Goal: Task Accomplishment & Management: Complete application form

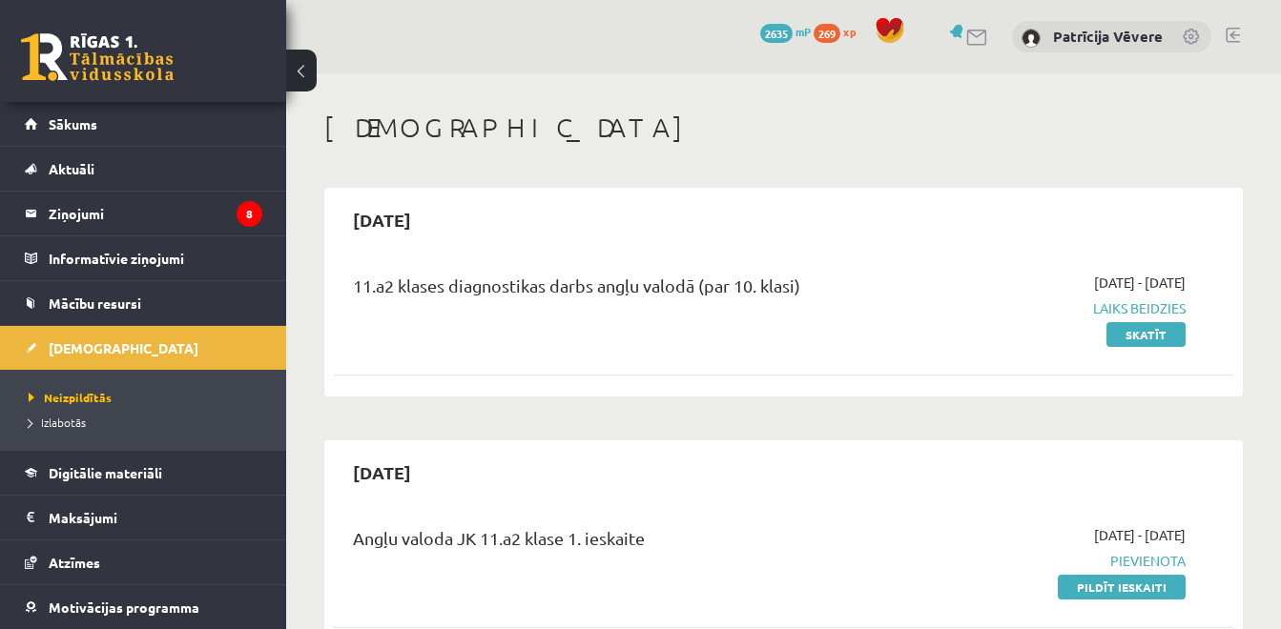
drag, startPoint x: 1288, startPoint y: 67, endPoint x: 806, endPoint y: 115, distance: 484.9
click at [806, 115] on h1 "[DEMOGRAPHIC_DATA]" at bounding box center [783, 128] width 918 height 32
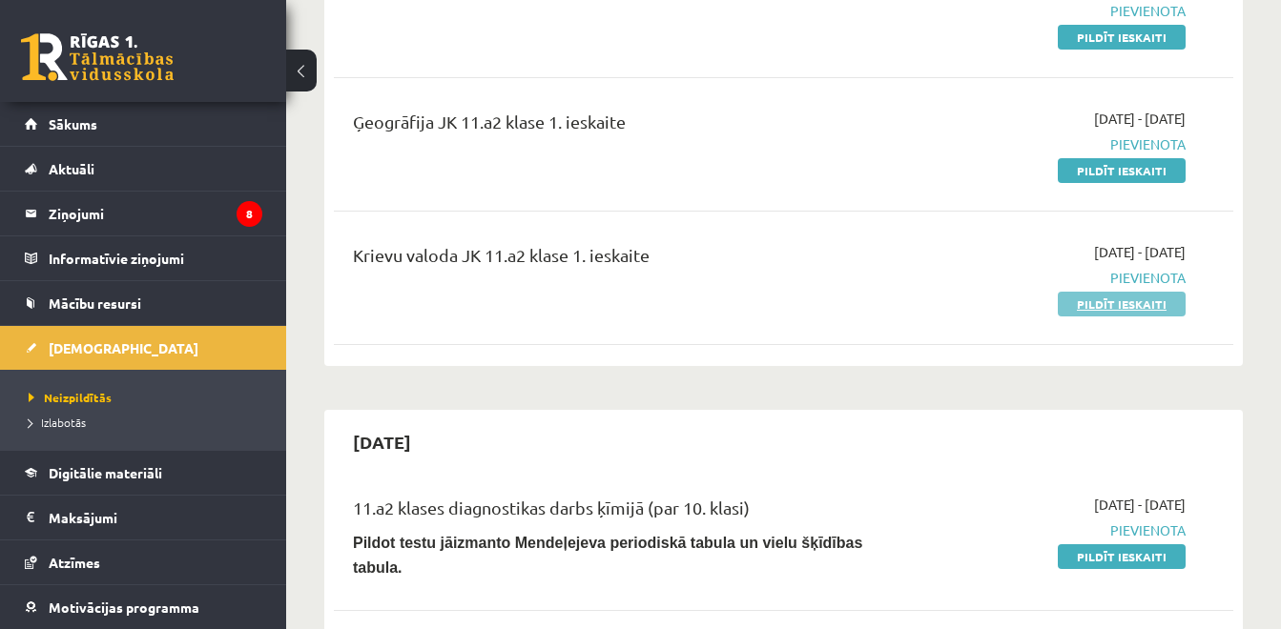
click at [1142, 299] on link "Pildīt ieskaiti" at bounding box center [1121, 304] width 128 height 25
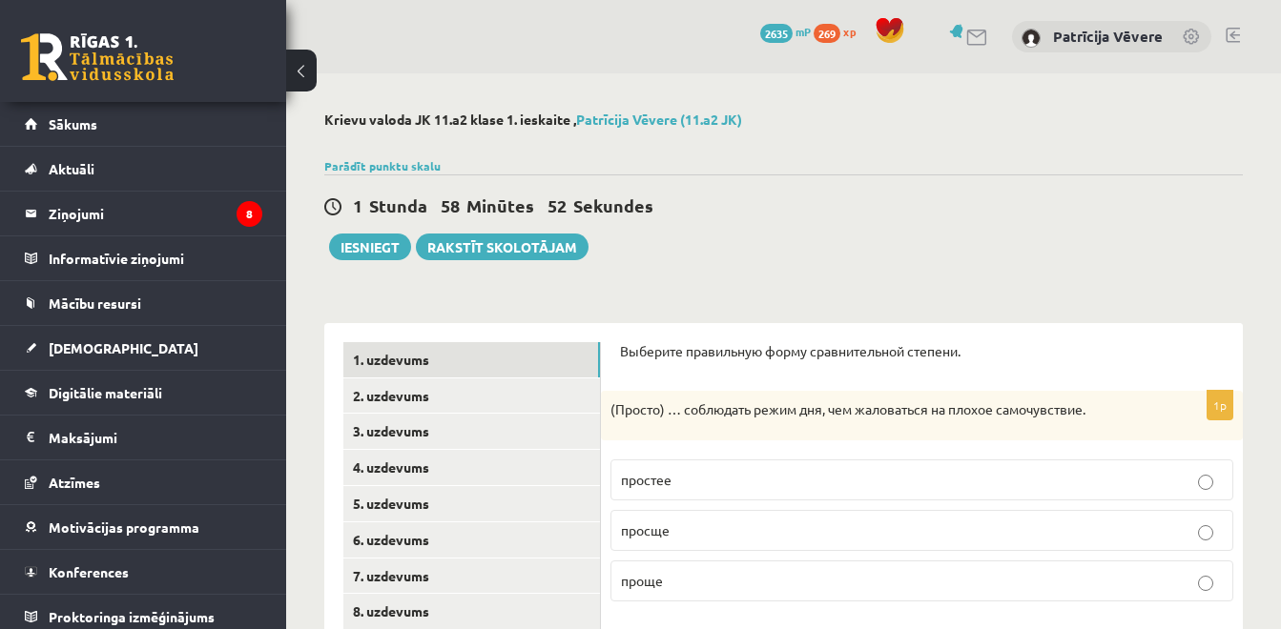
drag, startPoint x: 1294, startPoint y: 222, endPoint x: 1283, endPoint y: 261, distance: 40.5
click at [662, 583] on span "проще" at bounding box center [642, 580] width 42 height 17
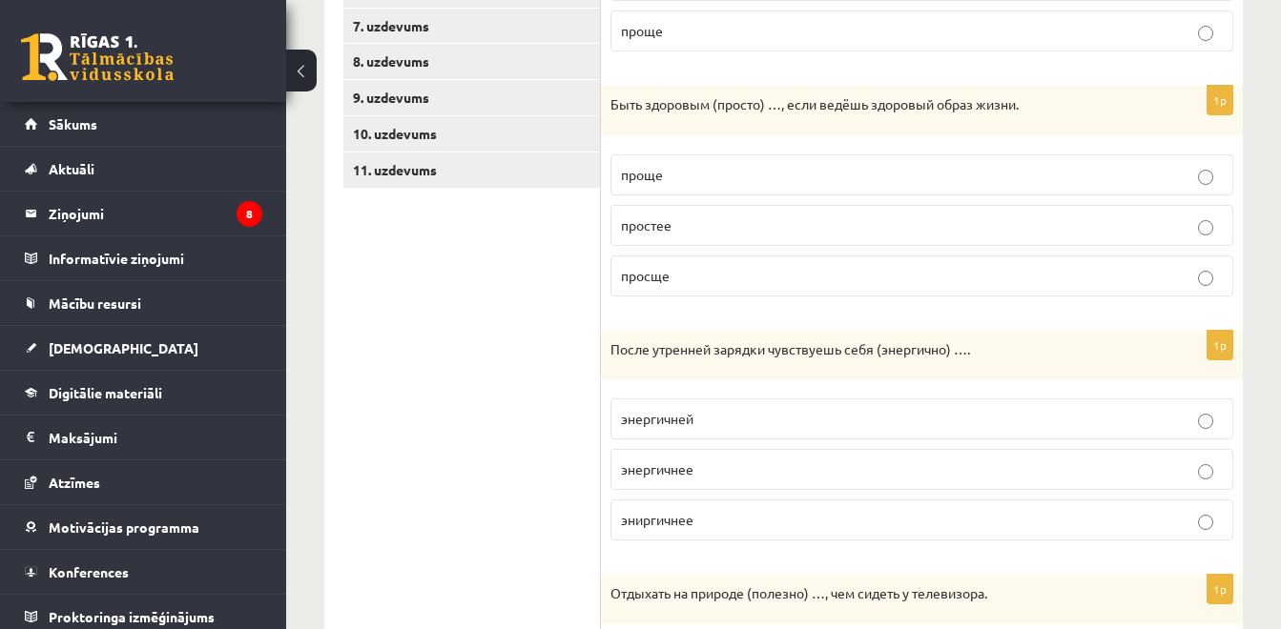
click at [672, 486] on label "энергичнее" at bounding box center [921, 469] width 623 height 41
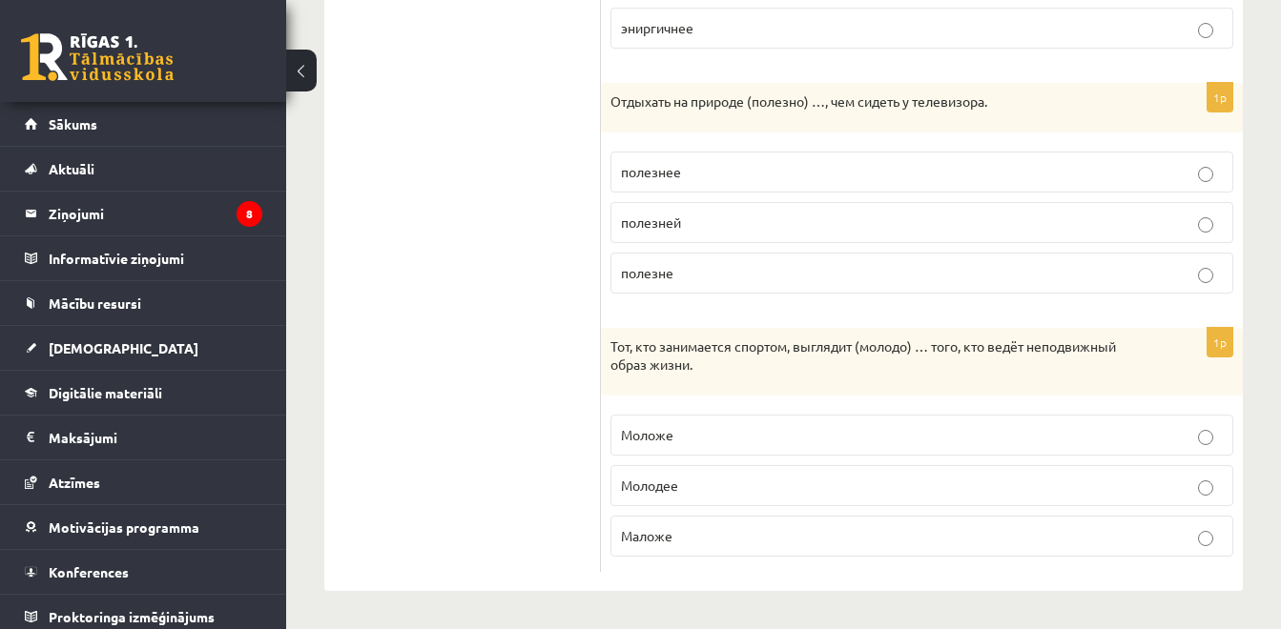
click at [742, 181] on p "полезнее" at bounding box center [922, 172] width 602 height 20
click at [729, 224] on p "полезней" at bounding box center [922, 223] width 602 height 20
click at [668, 443] on p "Моложе" at bounding box center [922, 435] width 602 height 20
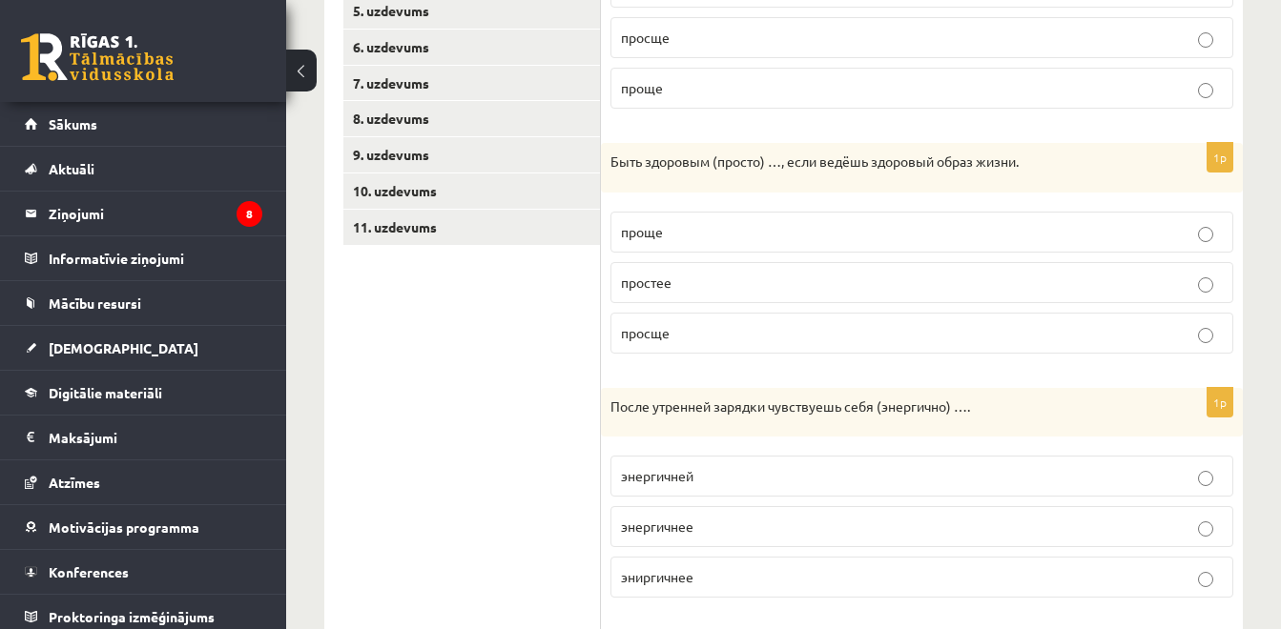
click at [776, 224] on p "проще" at bounding box center [922, 232] width 602 height 20
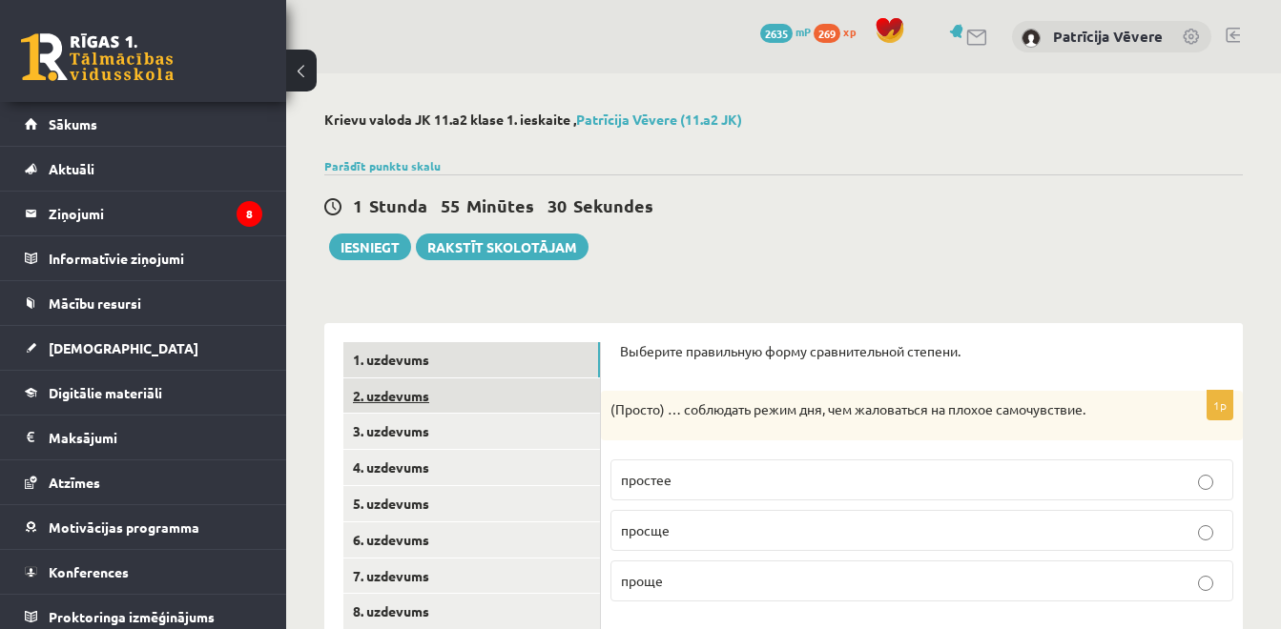
click at [568, 388] on link "2. uzdevums" at bounding box center [471, 396] width 256 height 35
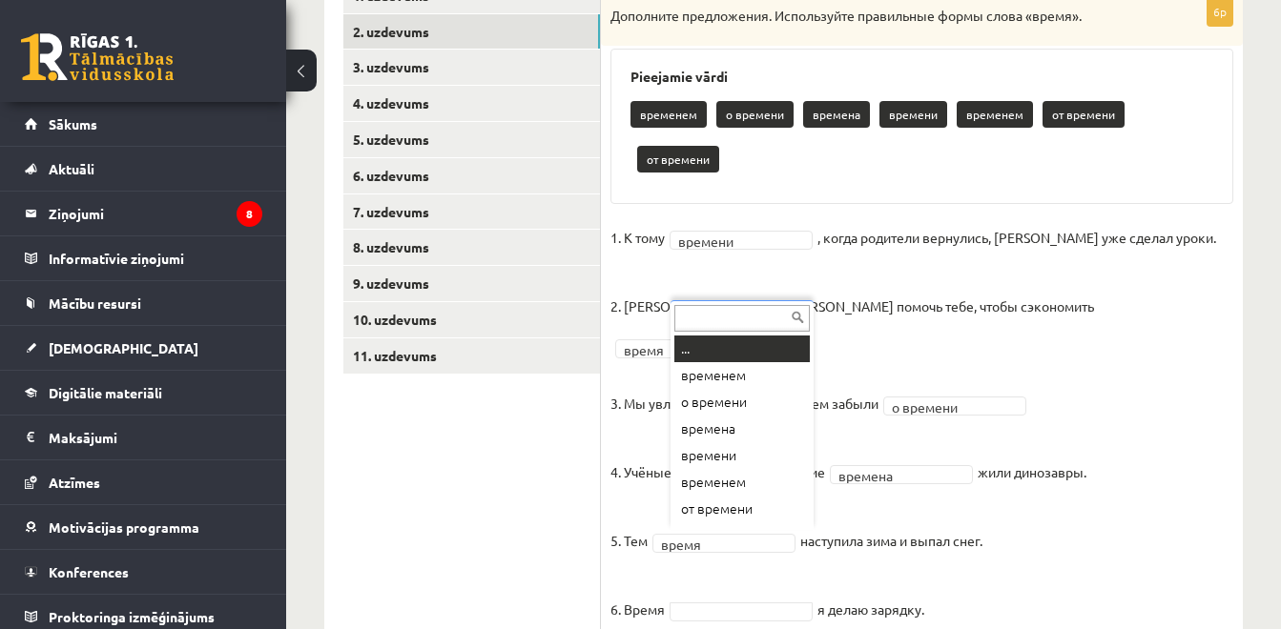
scroll to position [23, 0]
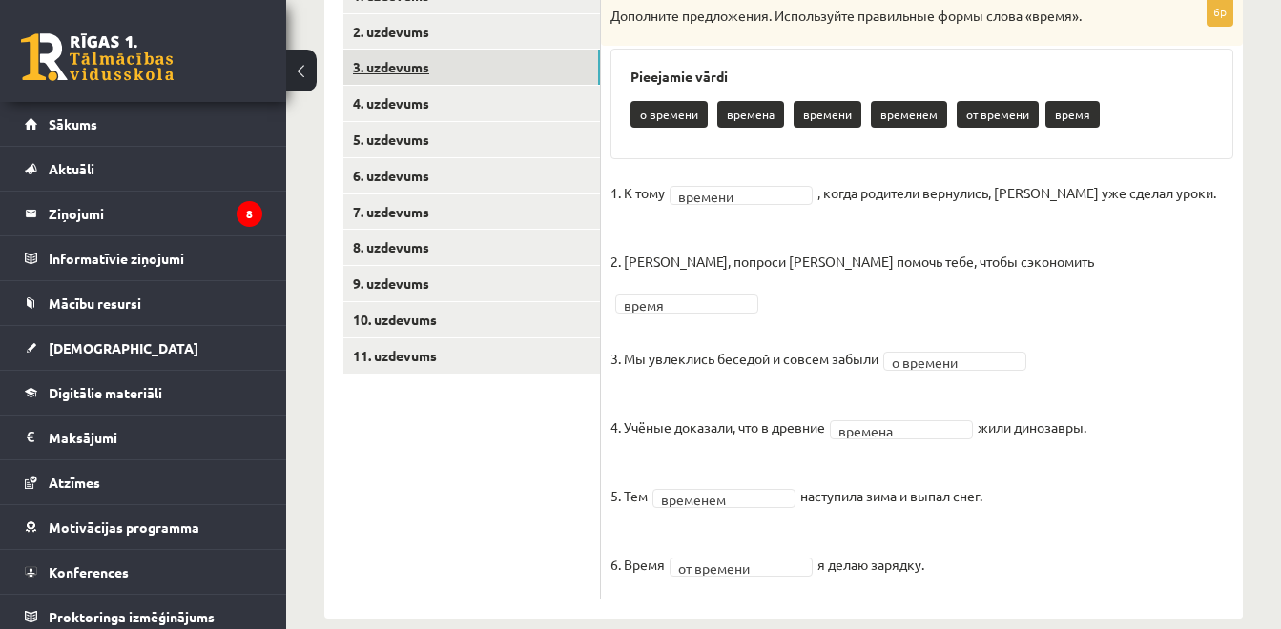
click at [485, 58] on link "3. uzdevums" at bounding box center [471, 67] width 256 height 35
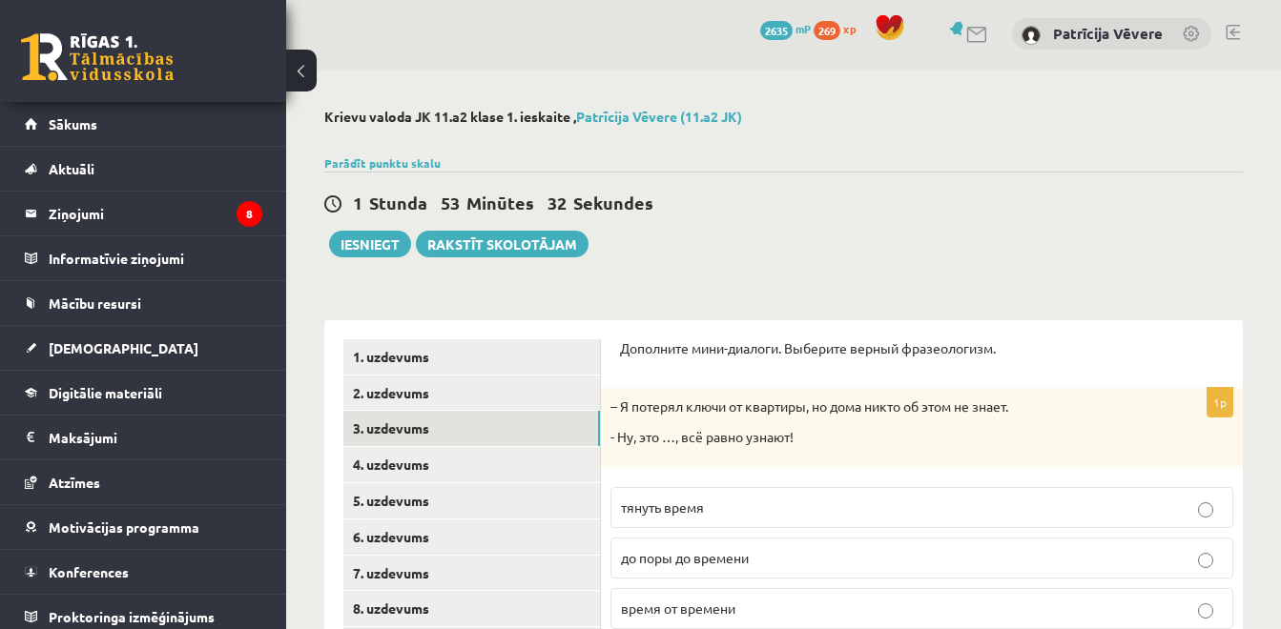
scroll to position [0, 0]
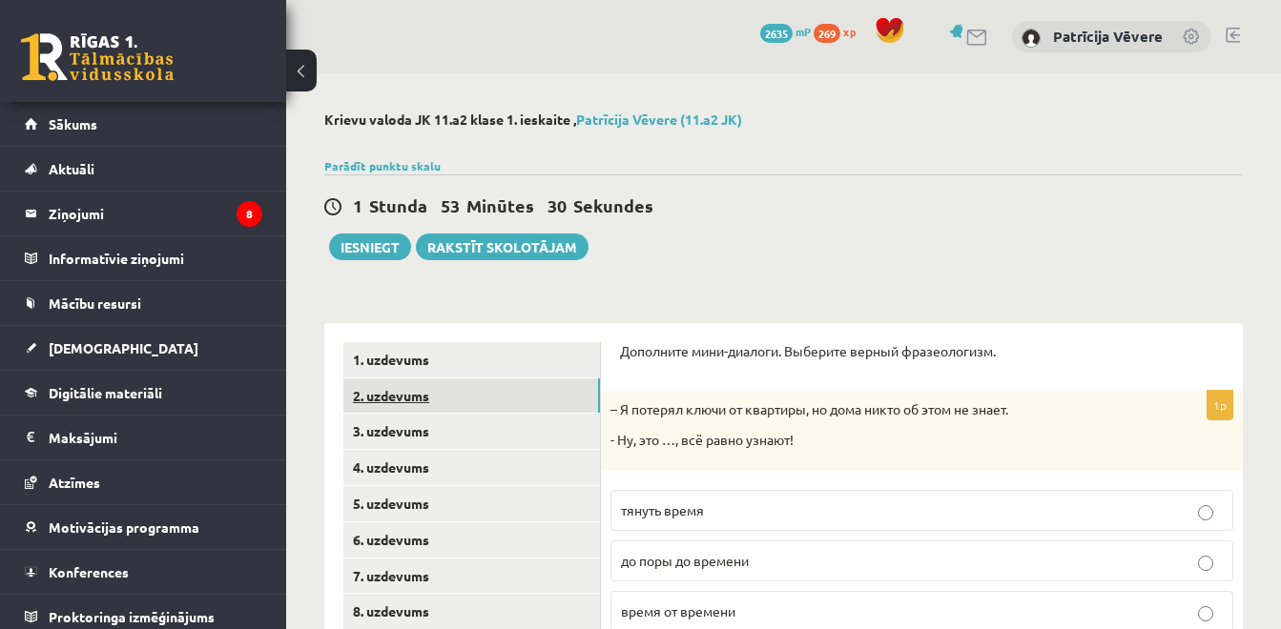
click at [528, 406] on link "2. uzdevums" at bounding box center [471, 396] width 256 height 35
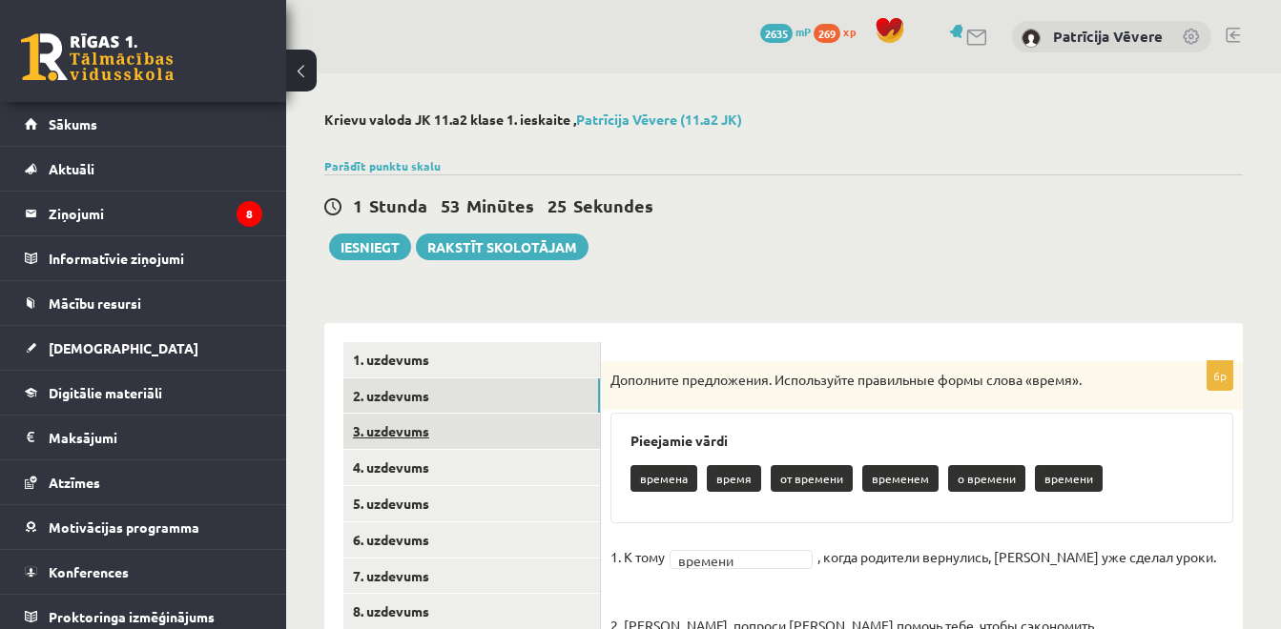
click at [420, 431] on link "3. uzdevums" at bounding box center [471, 431] width 256 height 35
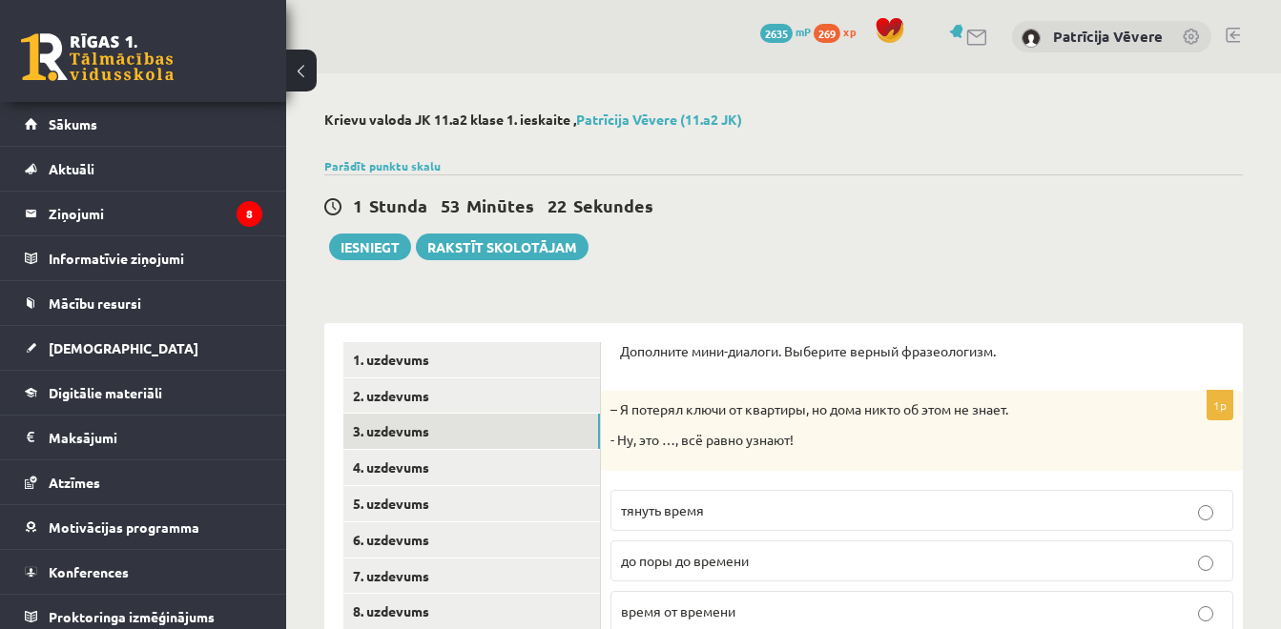
scroll to position [364, 0]
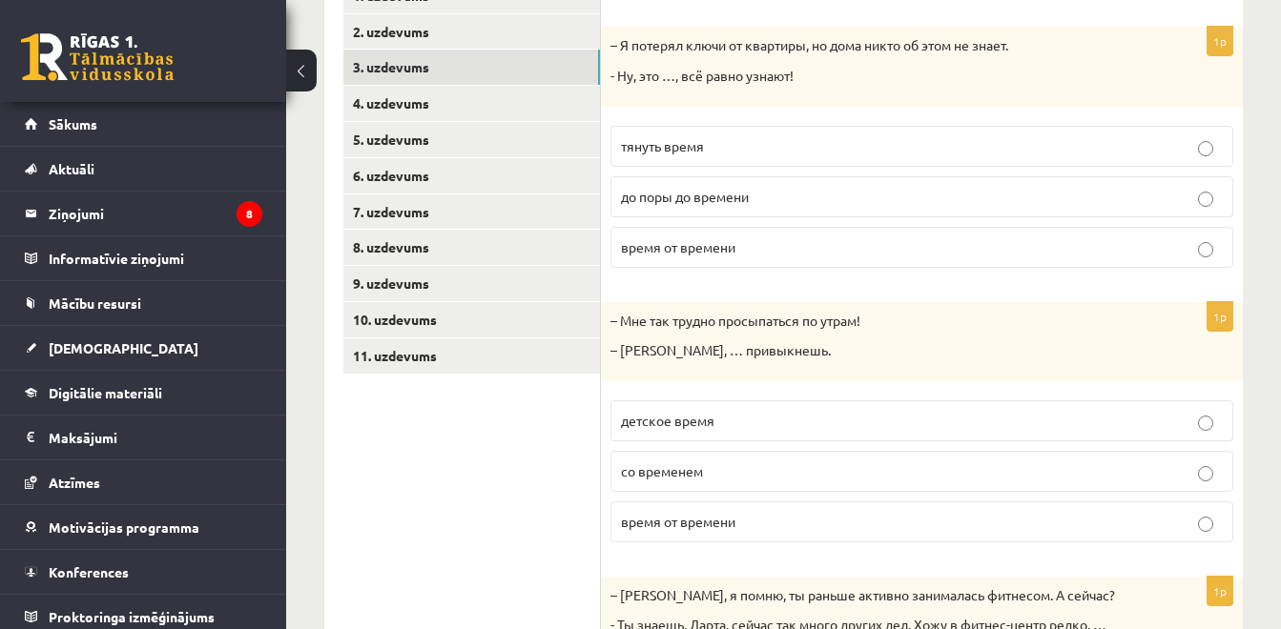
click at [729, 150] on p "тянуть время" at bounding box center [922, 146] width 602 height 20
click at [621, 39] on p "– Я потерял ключи от квартиры, но дома никто об этом не знает." at bounding box center [873, 45] width 527 height 19
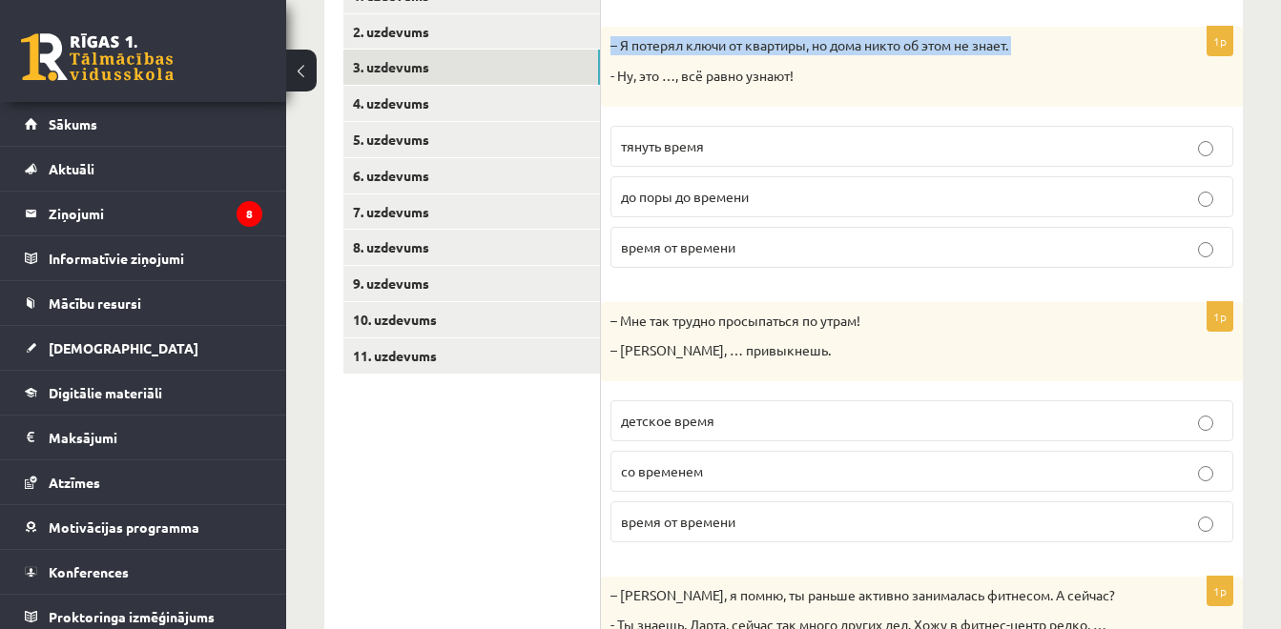
click at [621, 39] on p "– Я потерял ключи от квартиры, но дома никто об этом не знает." at bounding box center [873, 45] width 527 height 19
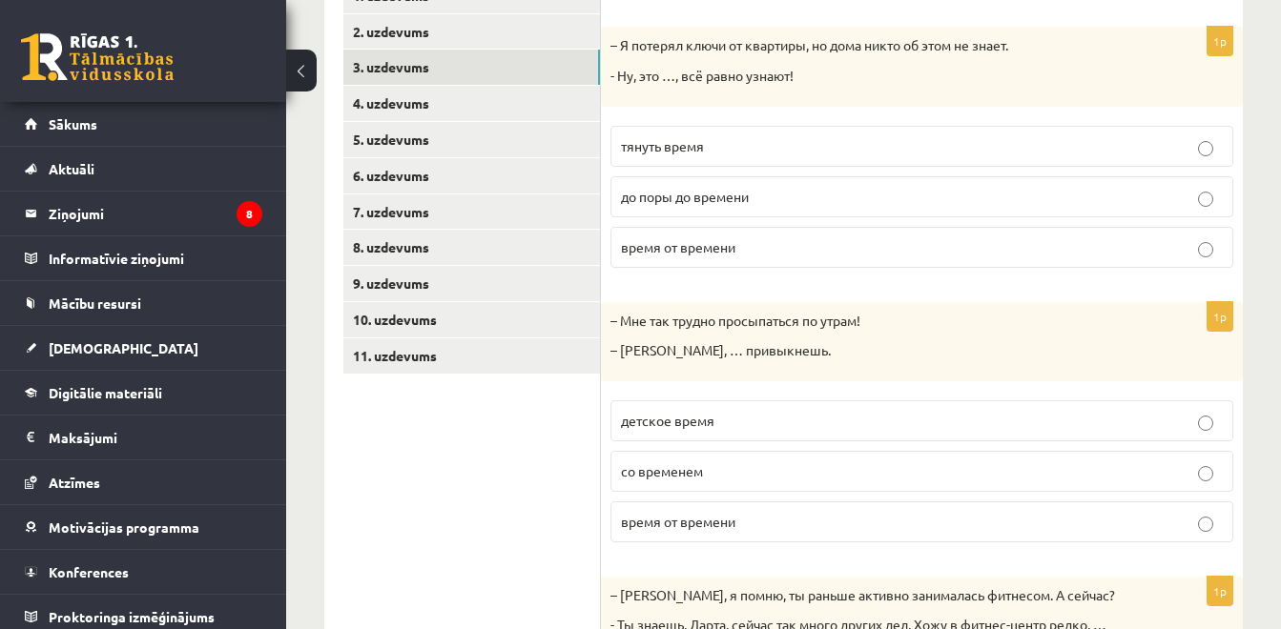
drag, startPoint x: 621, startPoint y: 39, endPoint x: 954, endPoint y: 84, distance: 336.7
click at [954, 84] on p "- Ну, это …, всё равно узнают!" at bounding box center [873, 76] width 527 height 19
click at [616, 43] on p "– Я потерял ключи от квартиры, но дома никто об этом не знает." at bounding box center [873, 45] width 527 height 19
click at [613, 48] on p "– Я потерял ключи от квартиры, но дома никто об этом не знает." at bounding box center [873, 45] width 527 height 19
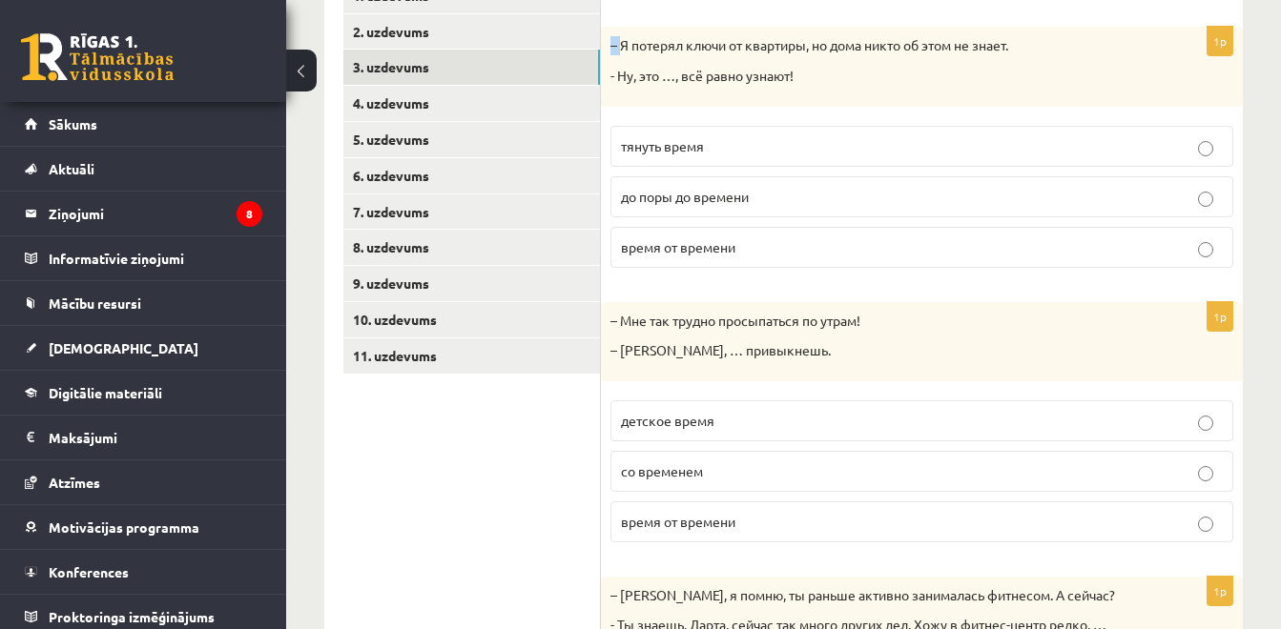
click at [613, 48] on p "– Я потерял ключи от квартиры, но дома никто об этом не знает." at bounding box center [873, 45] width 527 height 19
copy p "–"
click at [709, 85] on p "- Ну, это …, всё равно узнают!" at bounding box center [873, 76] width 527 height 19
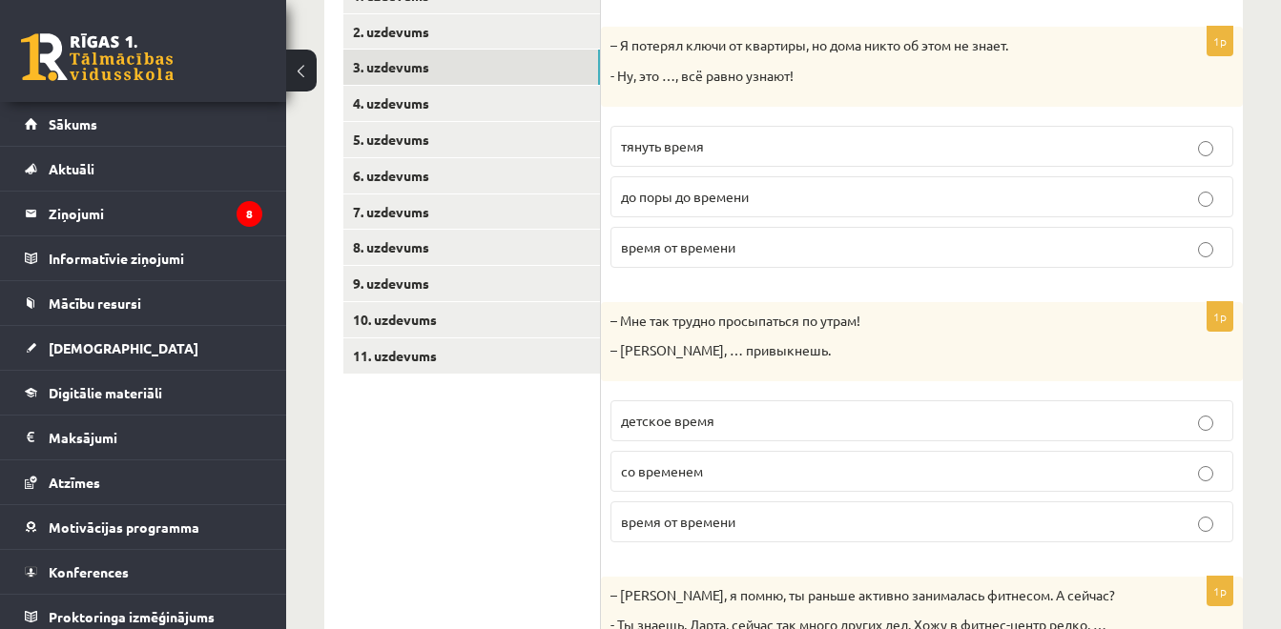
drag, startPoint x: 709, startPoint y: 85, endPoint x: 615, endPoint y: 45, distance: 102.5
click at [615, 45] on p "– Я потерял ключи от квартиры, но дома никто об этом не знает." at bounding box center [873, 45] width 527 height 19
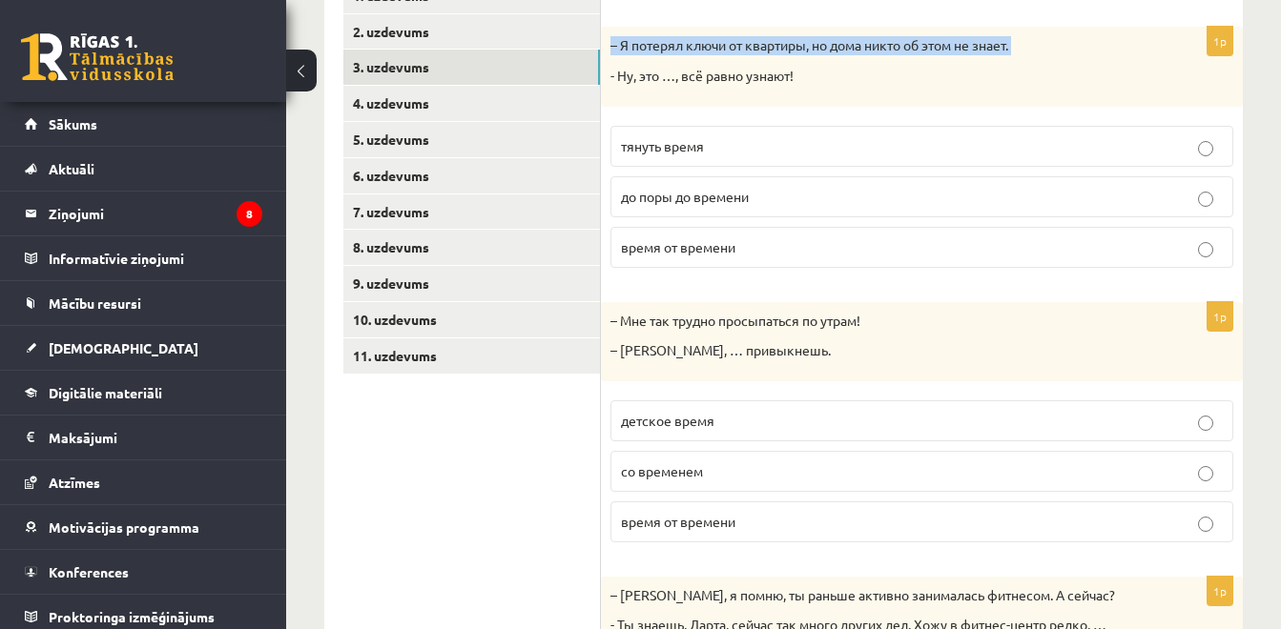
click at [615, 45] on p "– Я потерял ключи от квартиры, но дома никто об этом не знает." at bounding box center [873, 45] width 527 height 19
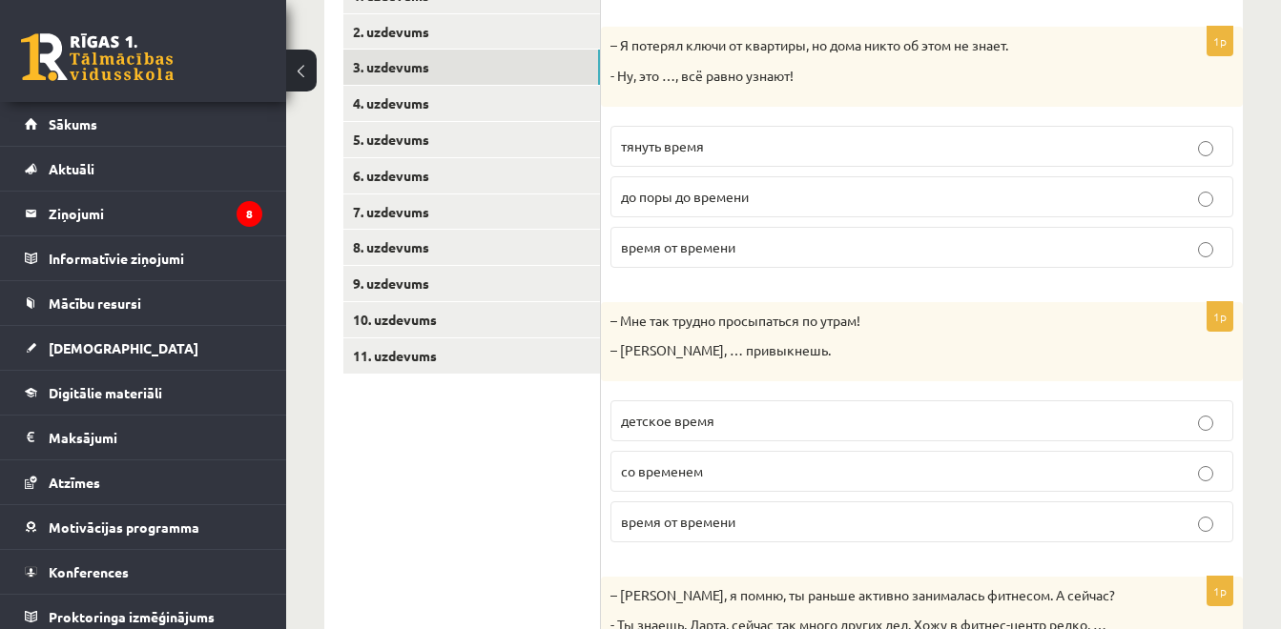
click at [695, 89] on div "– Я потерял ключи от квартиры, но дома никто об этом не знает. - Ну, это …, всё…" at bounding box center [922, 66] width 642 height 79
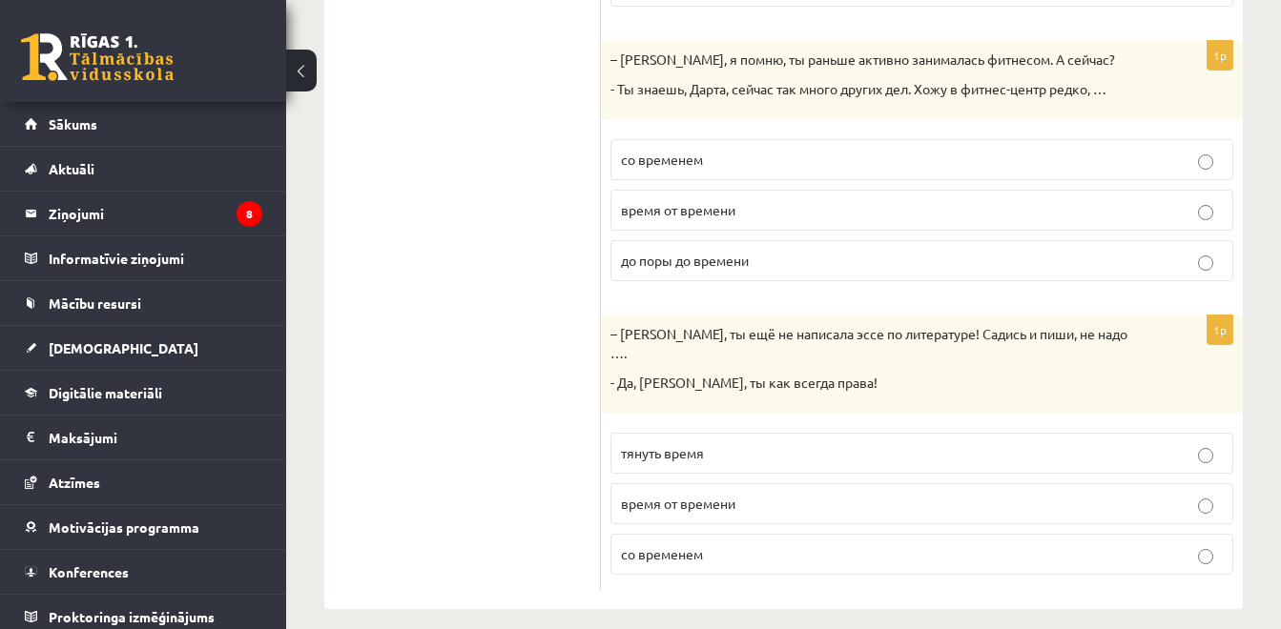
scroll to position [350, 0]
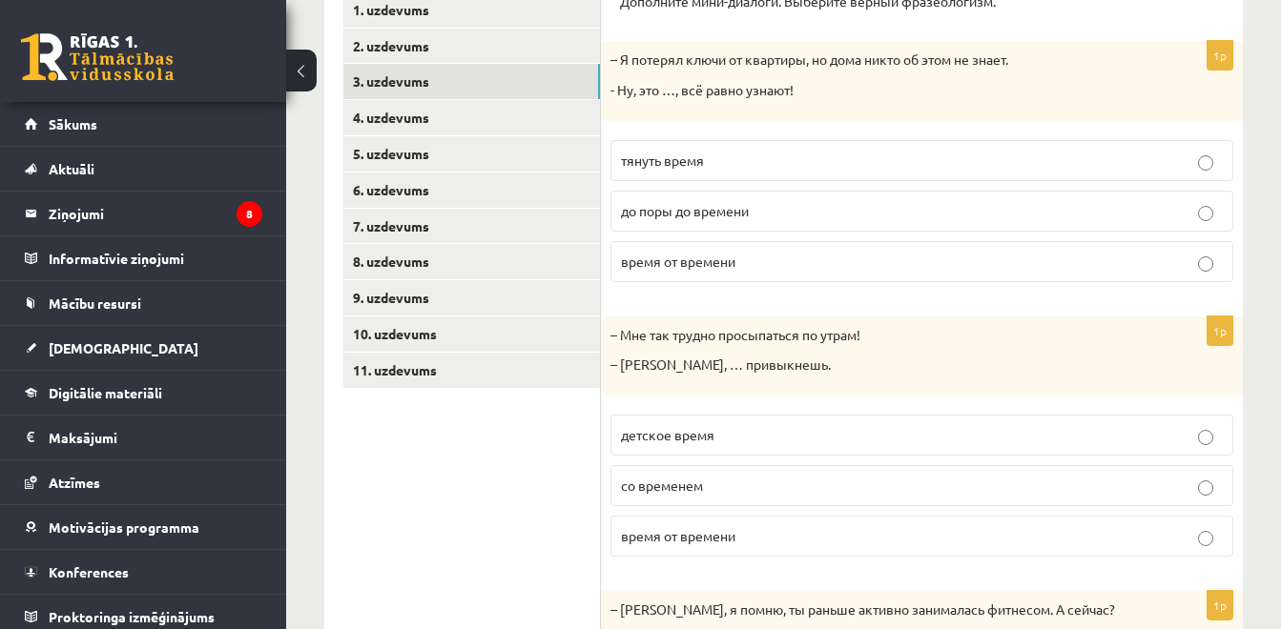
click at [708, 200] on label "до поры до времени" at bounding box center [921, 211] width 623 height 41
click at [733, 486] on p "со временем" at bounding box center [922, 486] width 602 height 20
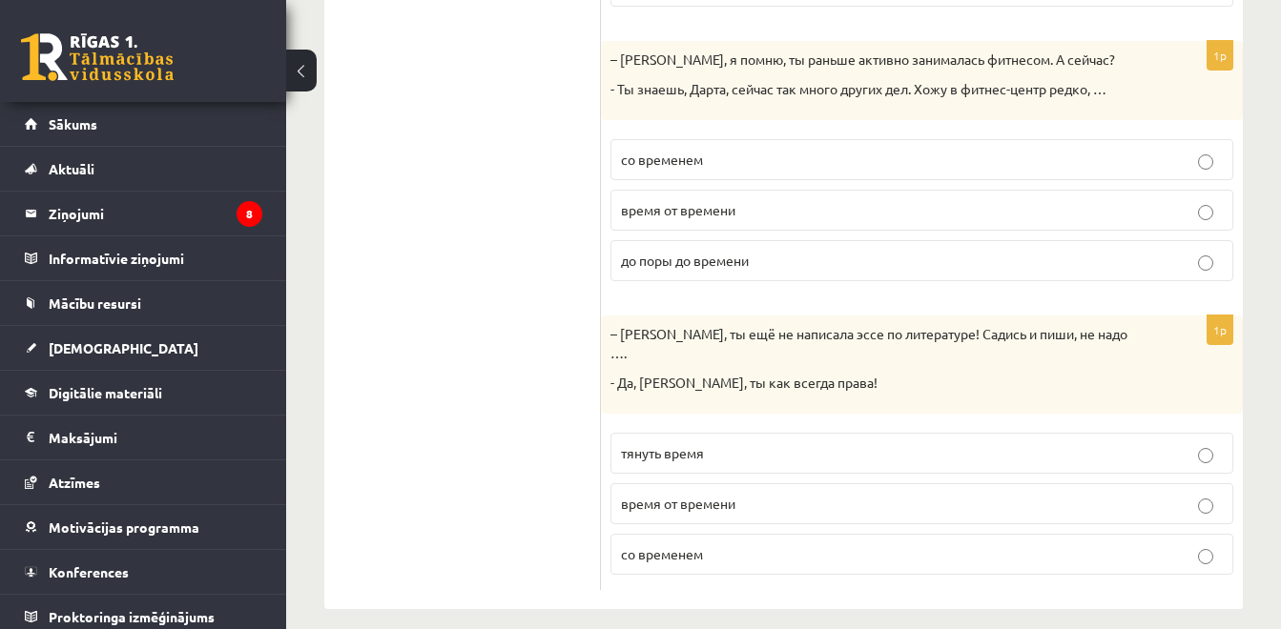
click at [679, 214] on span "время от времени" at bounding box center [678, 209] width 114 height 17
click at [679, 444] on p "тянуть время" at bounding box center [922, 453] width 602 height 20
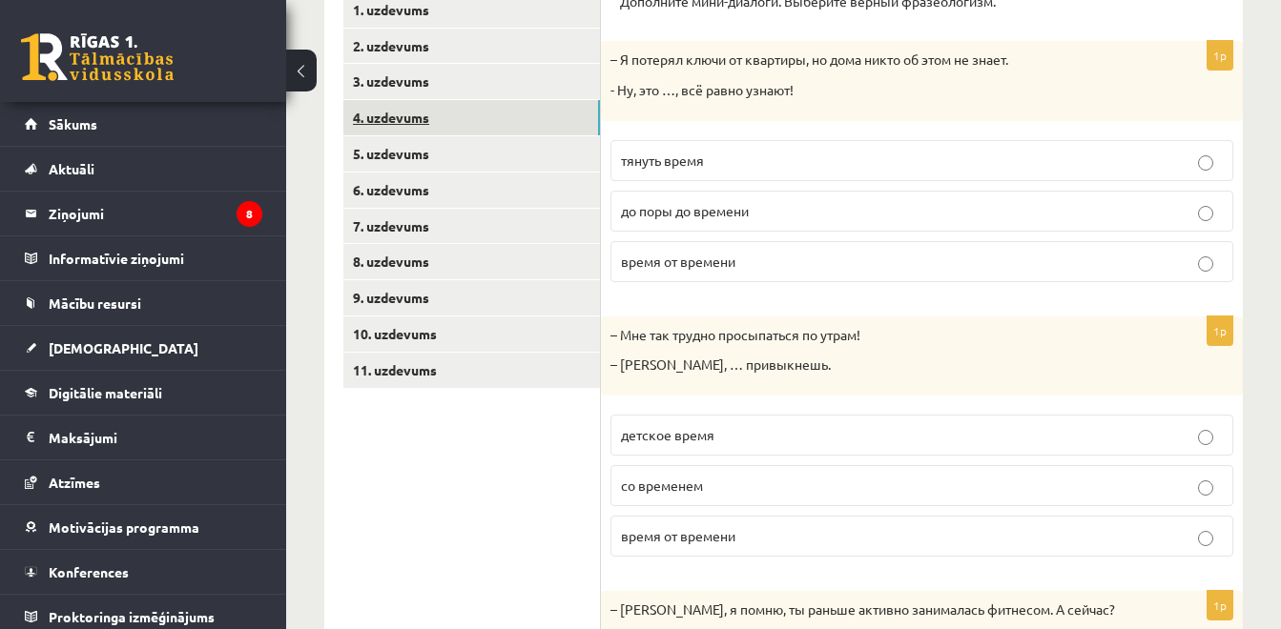
click at [519, 129] on link "4. uzdevums" at bounding box center [471, 117] width 256 height 35
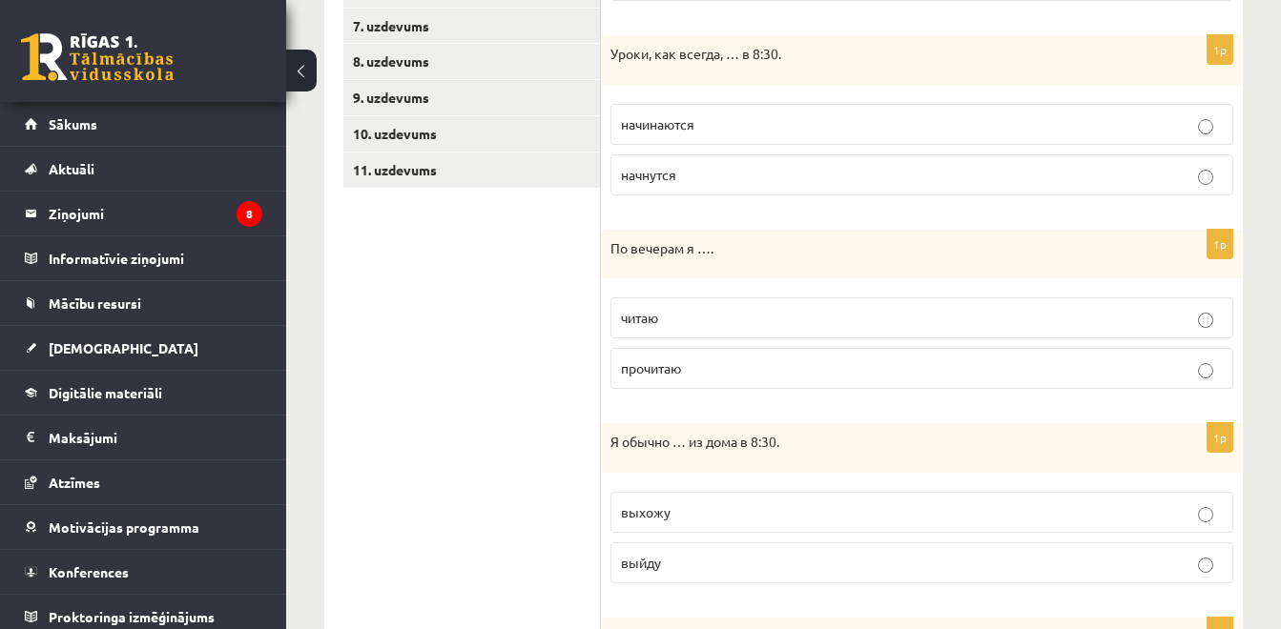
scroll to position [0, 0]
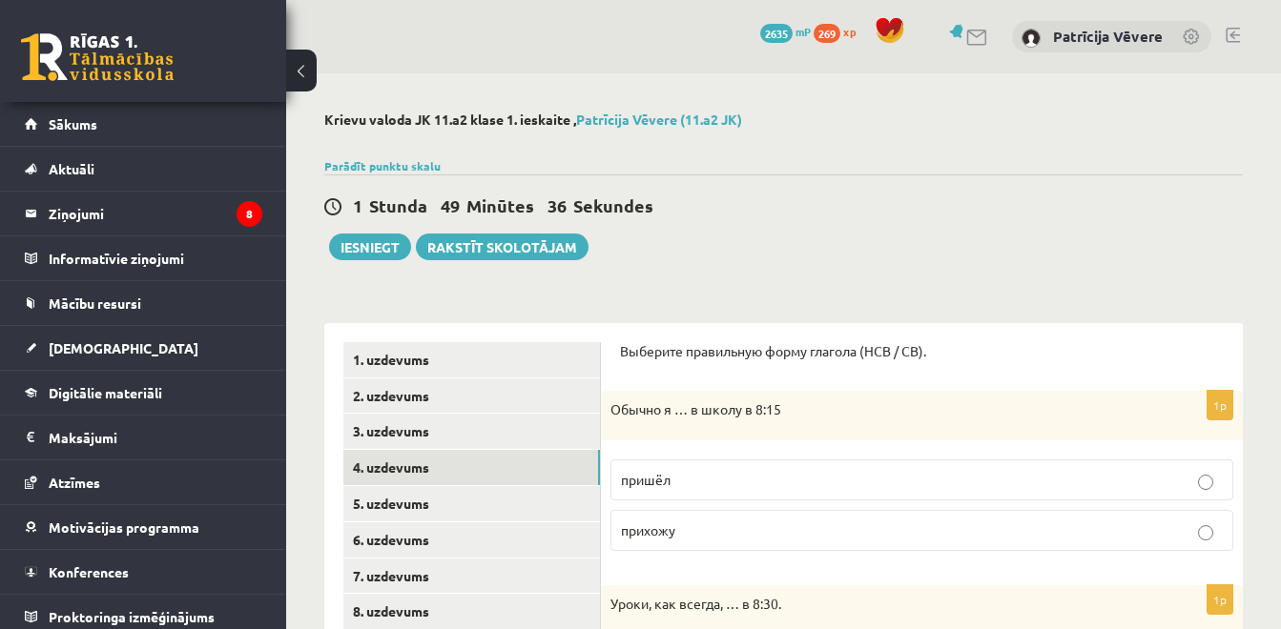
click at [669, 548] on label "прихожу" at bounding box center [921, 530] width 623 height 41
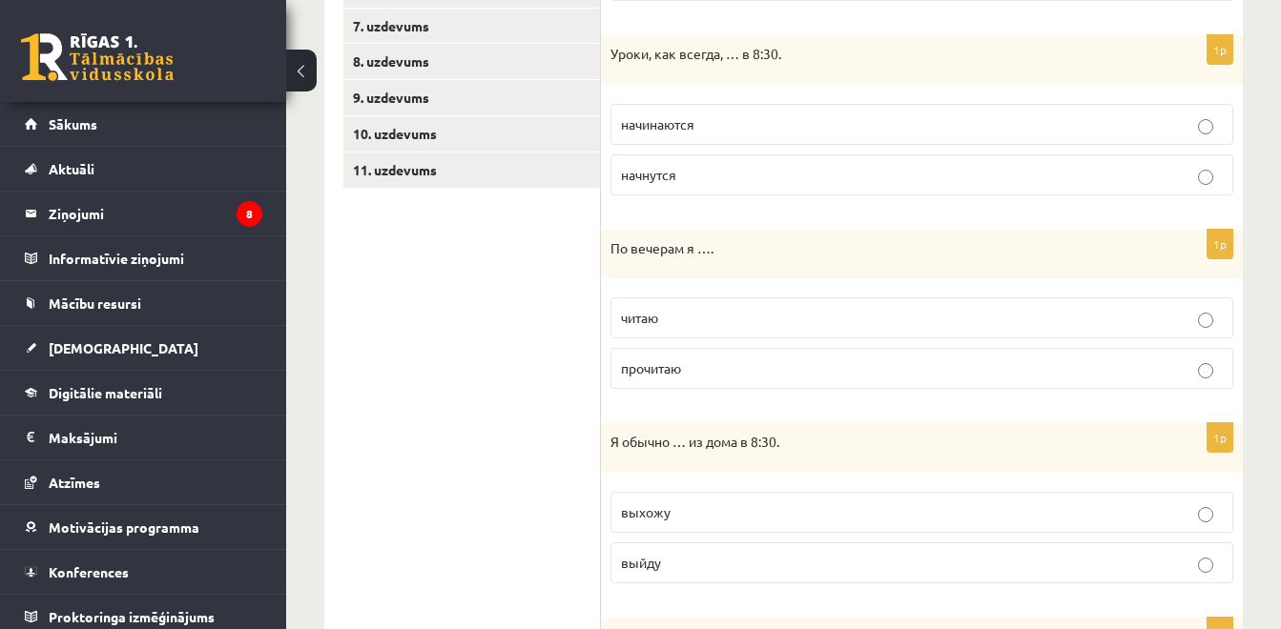
click at [736, 139] on label "начинаются" at bounding box center [921, 124] width 623 height 41
click at [660, 334] on label "читаю" at bounding box center [921, 317] width 623 height 41
click at [727, 502] on label "выхожу" at bounding box center [921, 512] width 623 height 41
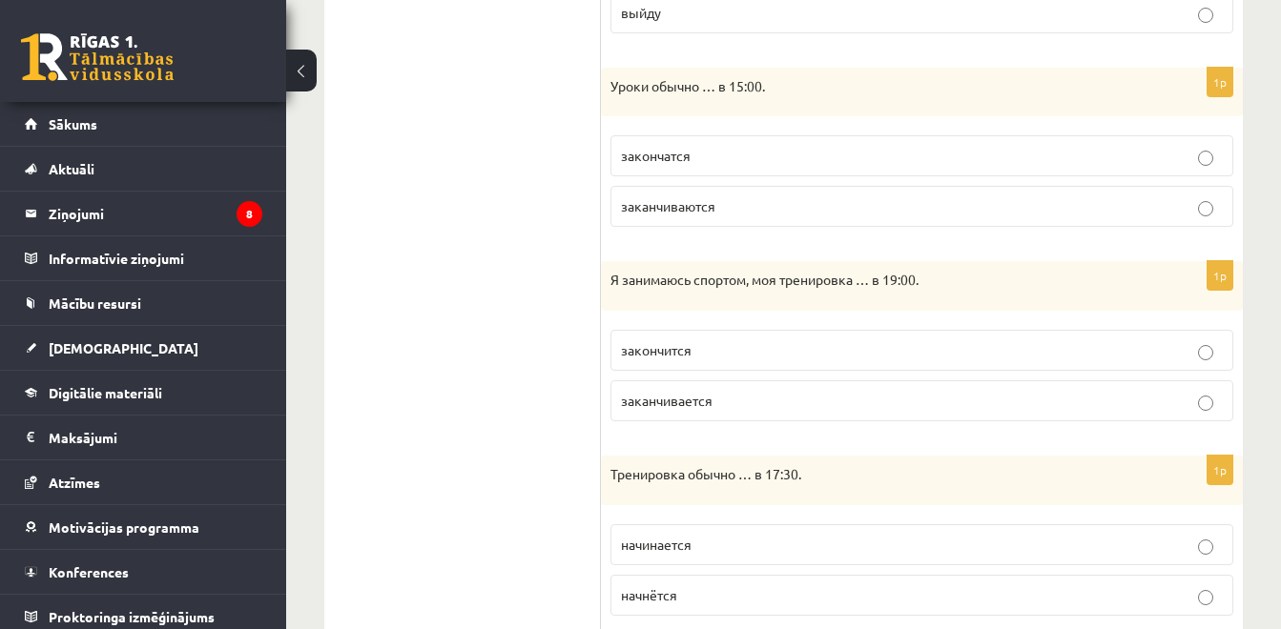
click at [749, 211] on p "заканчиваются" at bounding box center [922, 206] width 602 height 20
click at [737, 354] on p "закончится" at bounding box center [922, 350] width 602 height 20
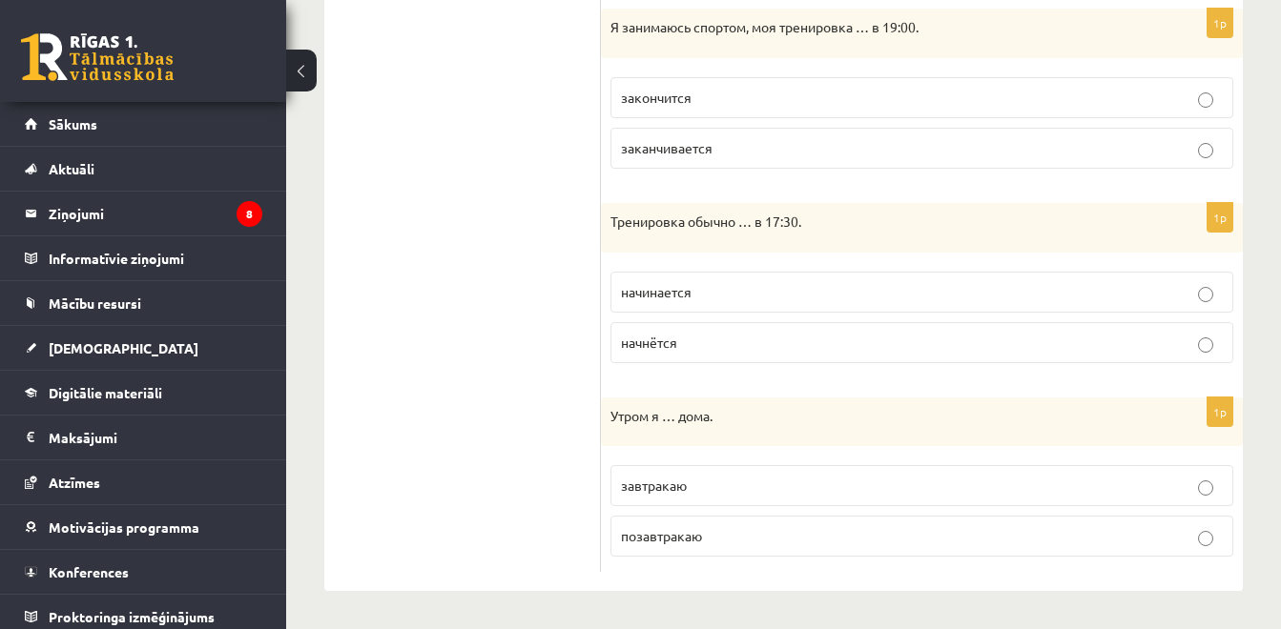
click at [737, 291] on p "начинается" at bounding box center [922, 292] width 602 height 20
click at [628, 480] on span "завтракаю" at bounding box center [654, 485] width 66 height 17
click at [649, 491] on span "завтракаю" at bounding box center [654, 485] width 66 height 17
click at [1158, 486] on p "завтракаю" at bounding box center [922, 486] width 602 height 20
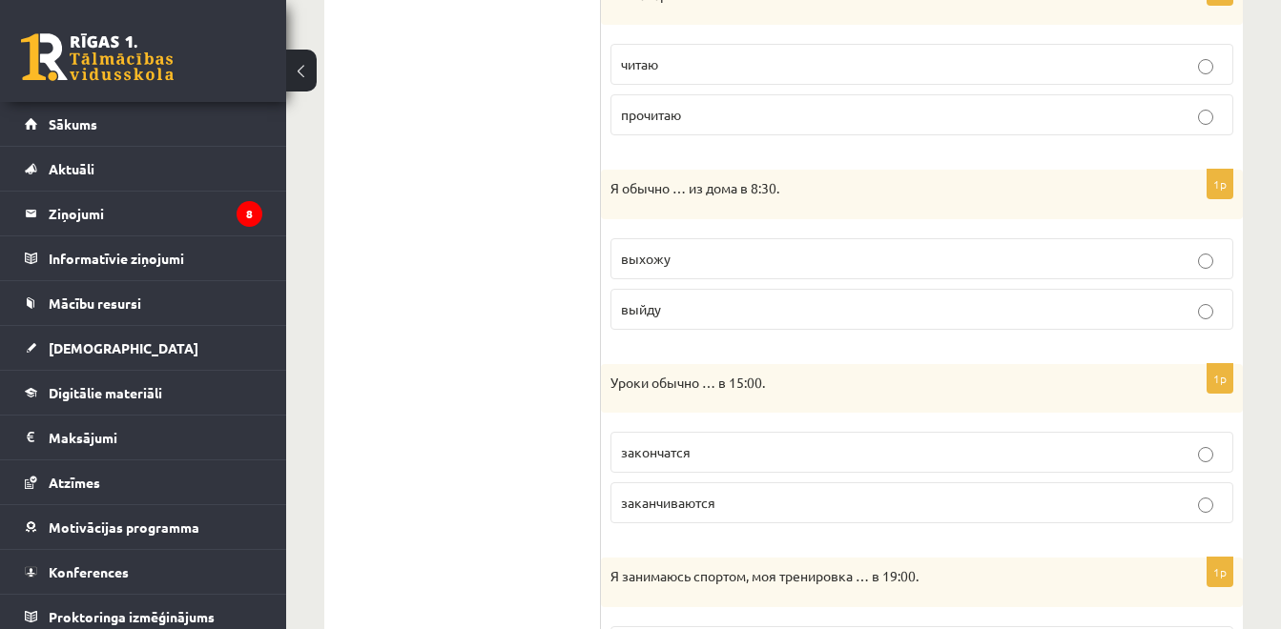
scroll to position [254, 0]
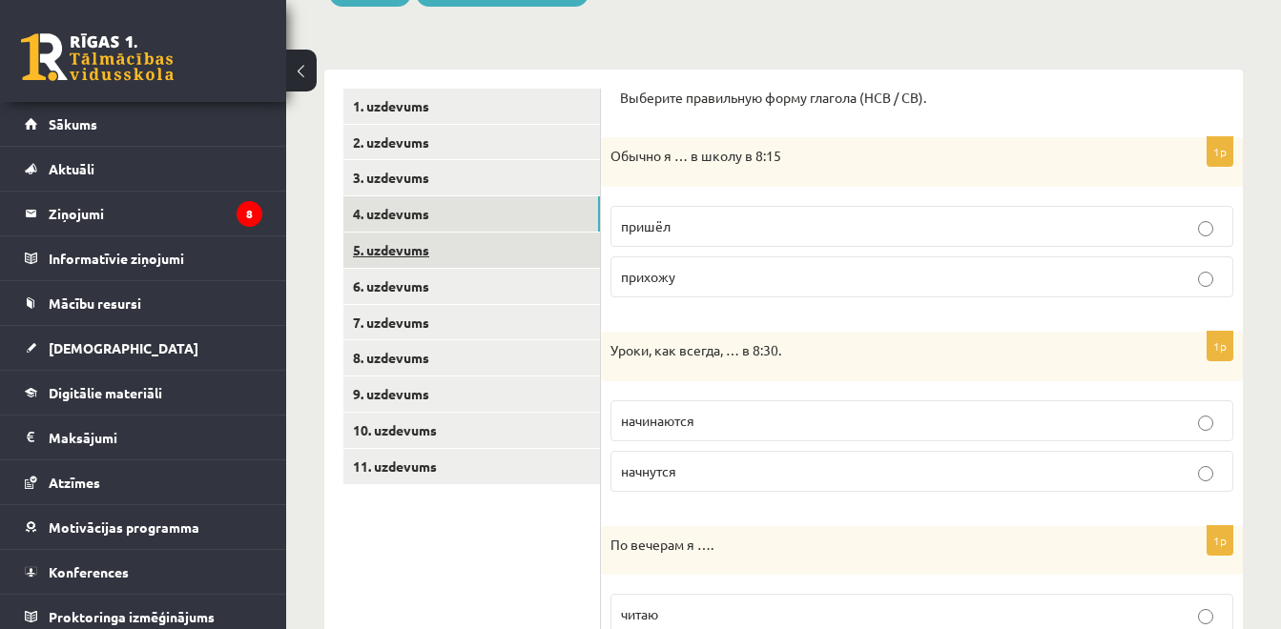
click at [450, 267] on link "5. uzdevums" at bounding box center [471, 250] width 256 height 35
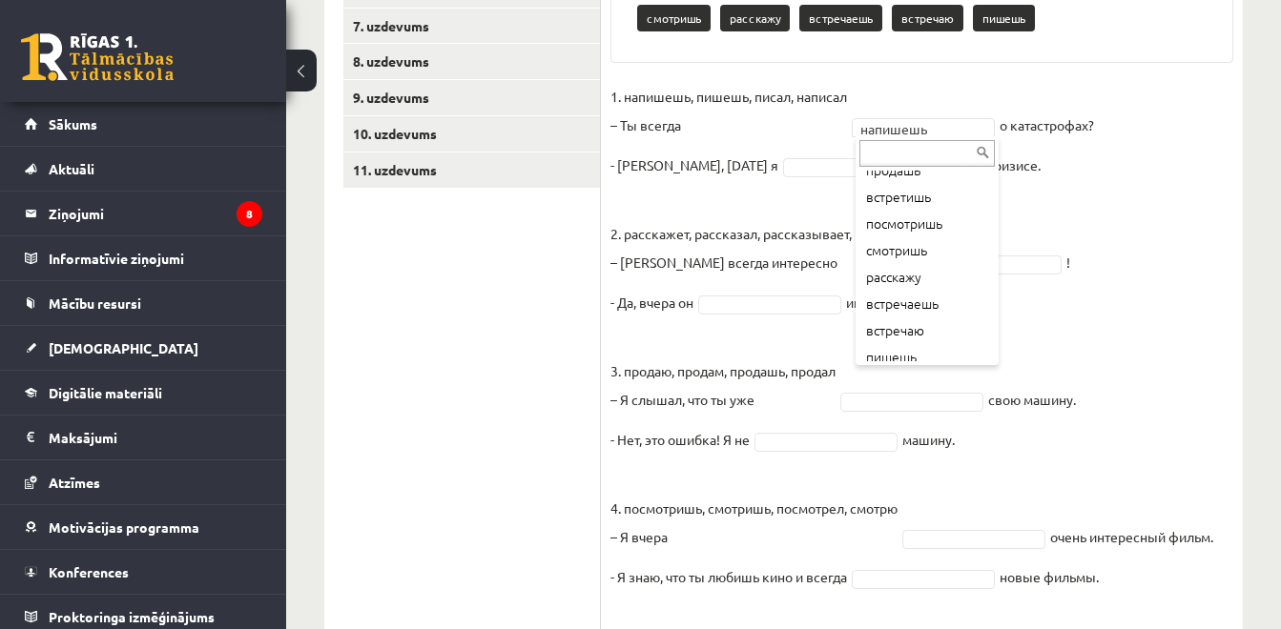
scroll to position [343, 0]
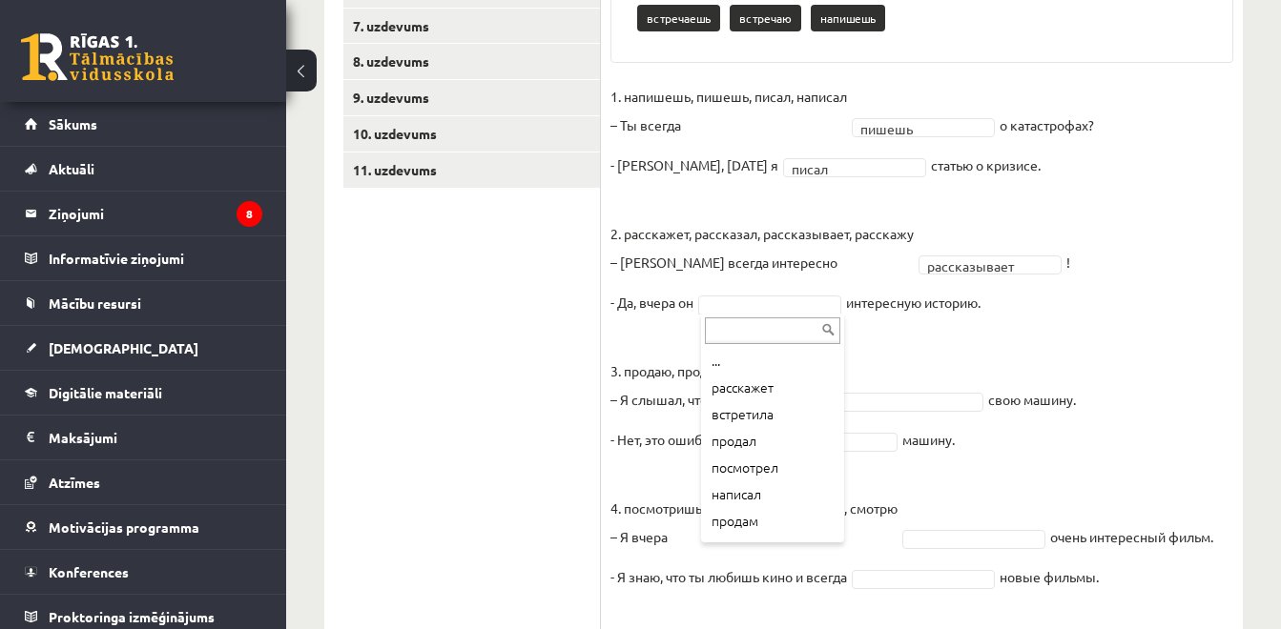
click at [841, 448] on div "... расскажет встретила продал посмотрел написал продам продаю рассказал смотрю…" at bounding box center [772, 428] width 143 height 229
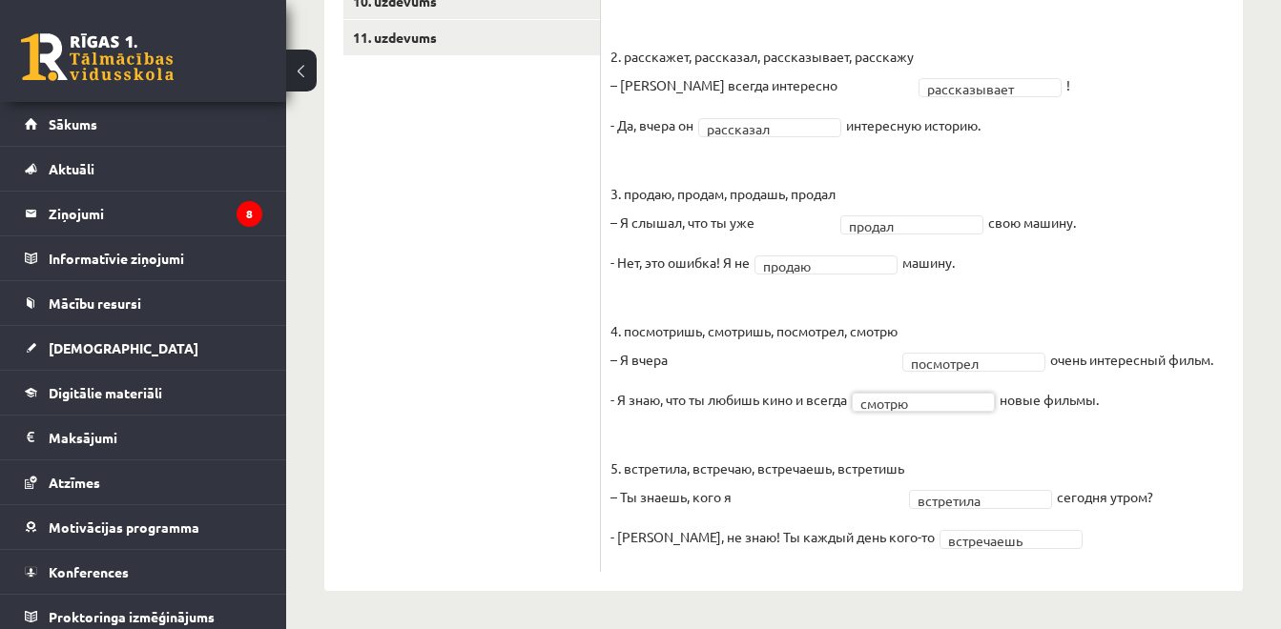
scroll to position [133, 0]
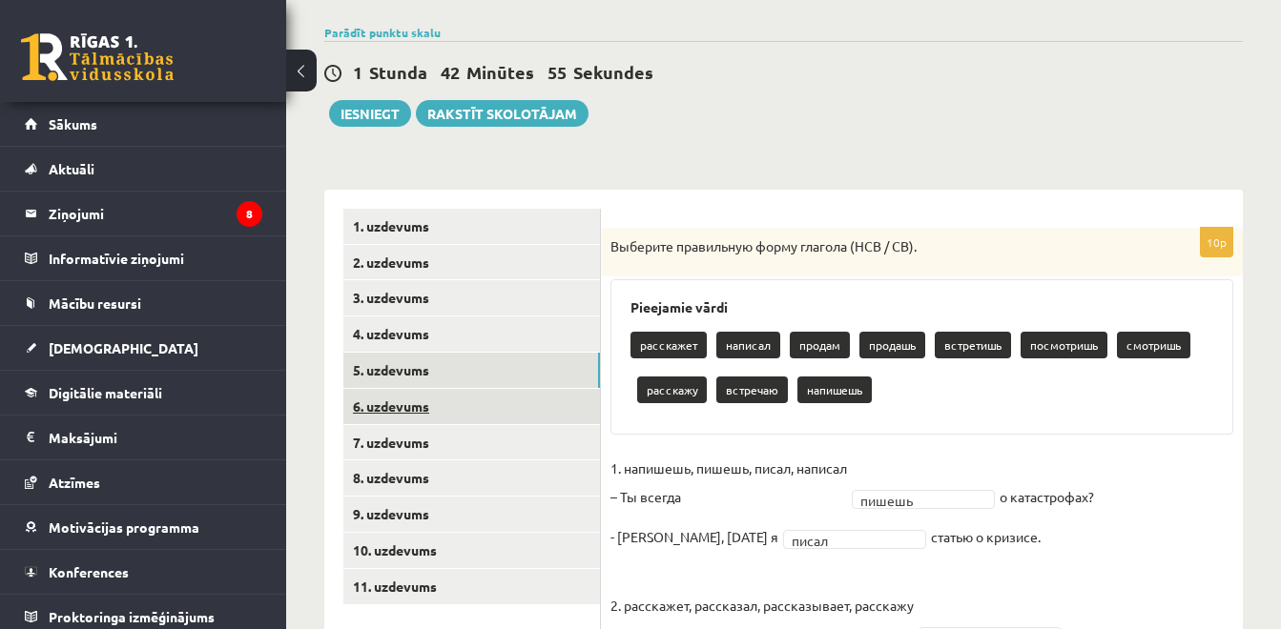
click at [388, 394] on link "6. uzdevums" at bounding box center [471, 406] width 256 height 35
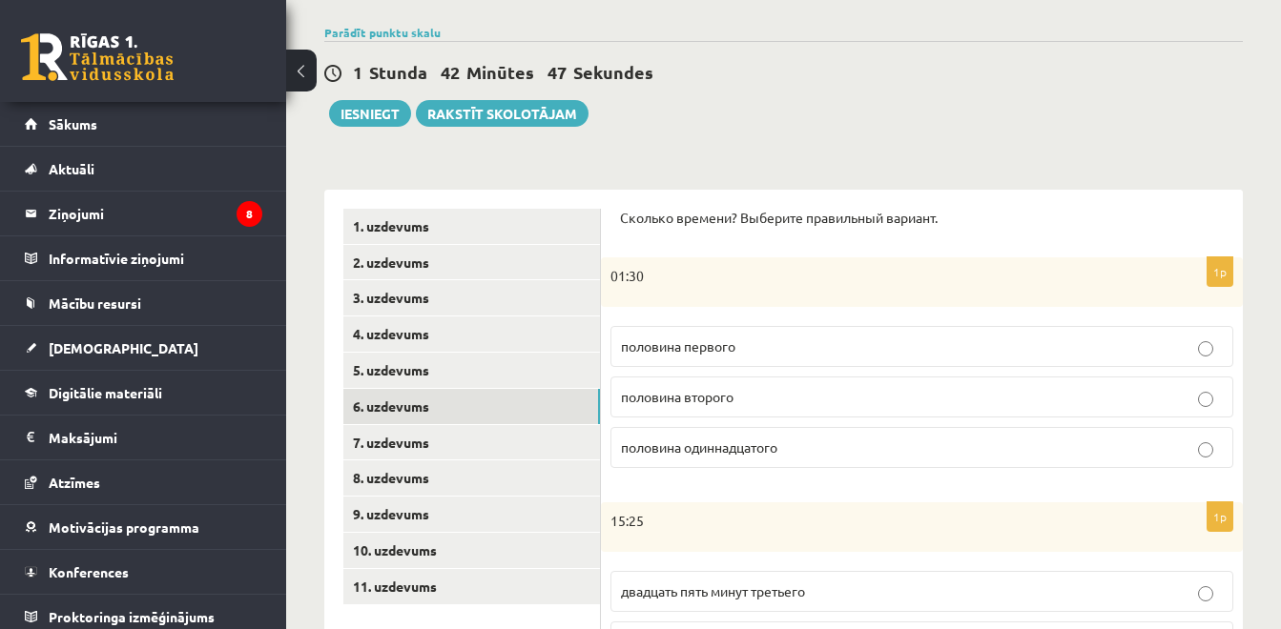
click at [793, 400] on p "половина второго" at bounding box center [922, 397] width 602 height 20
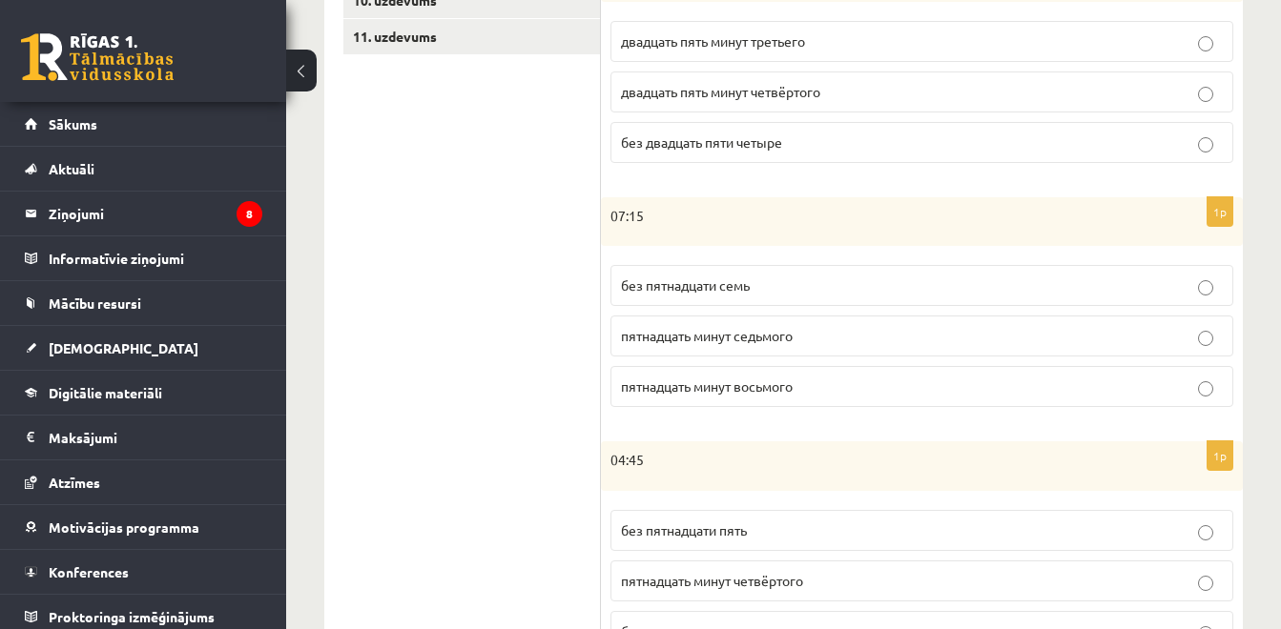
click at [782, 51] on p "двадцать пять минут третьего" at bounding box center [922, 41] width 602 height 20
click at [785, 345] on p "пятнадцать минут седьмого" at bounding box center [922, 336] width 602 height 20
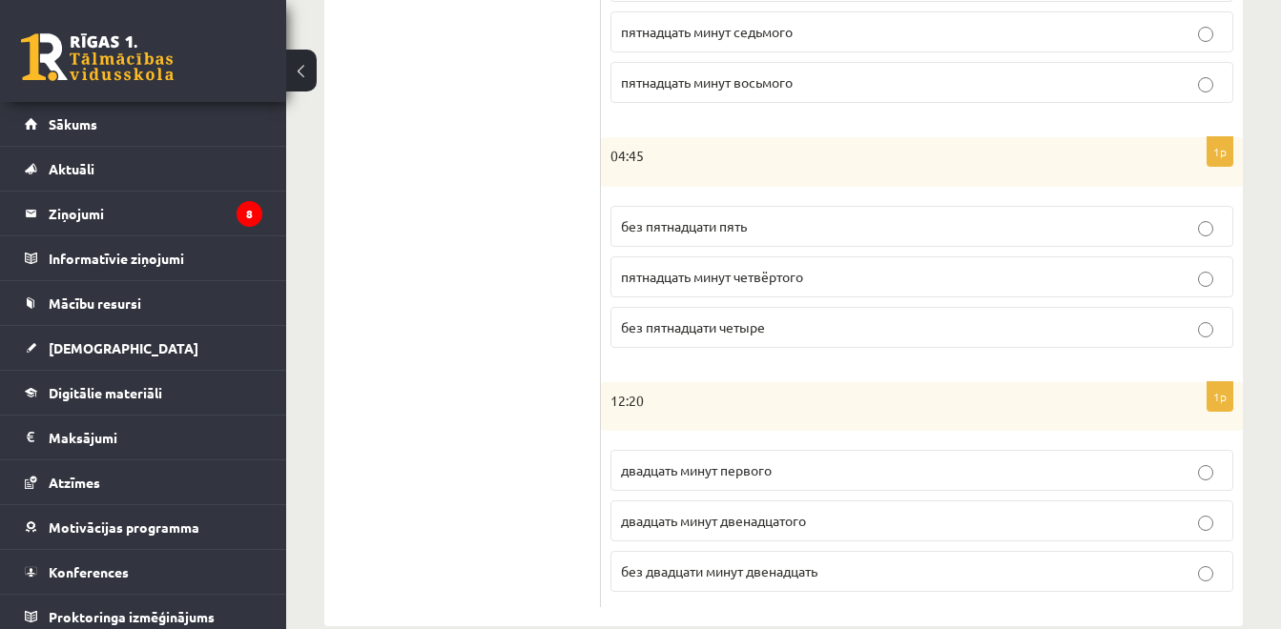
scroll to position [1024, 0]
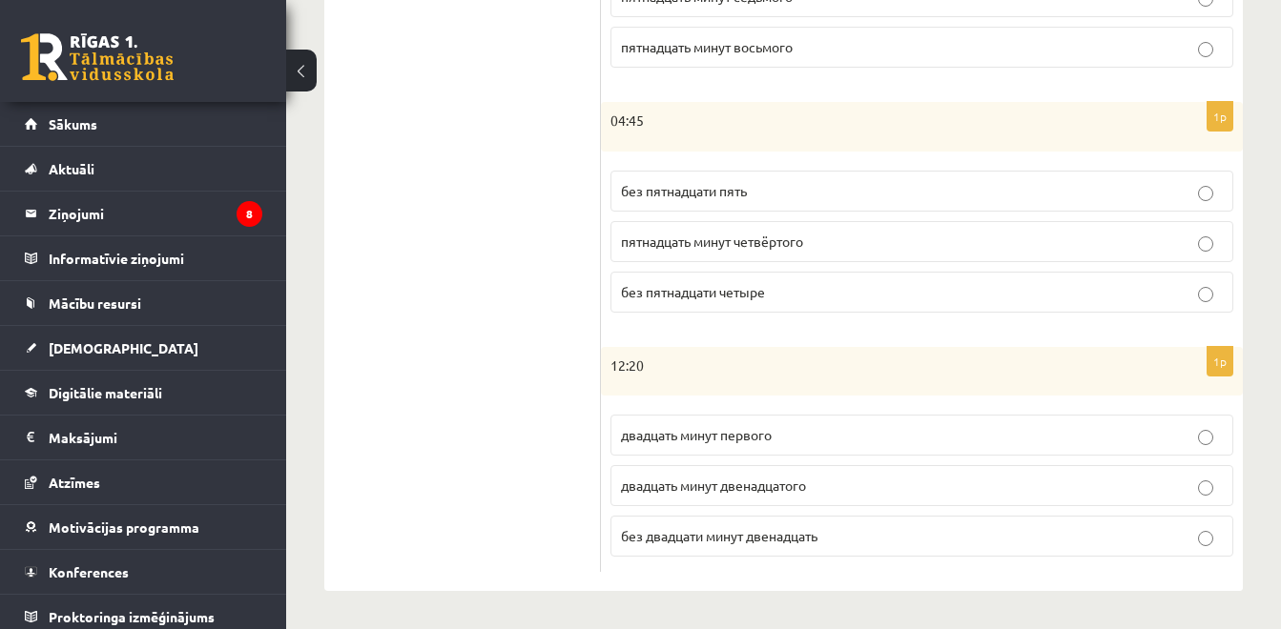
click at [814, 171] on label "без пятнадцати пять" at bounding box center [921, 191] width 623 height 41
click at [642, 521] on label "без двадцати минут двенадцать" at bounding box center [921, 536] width 623 height 41
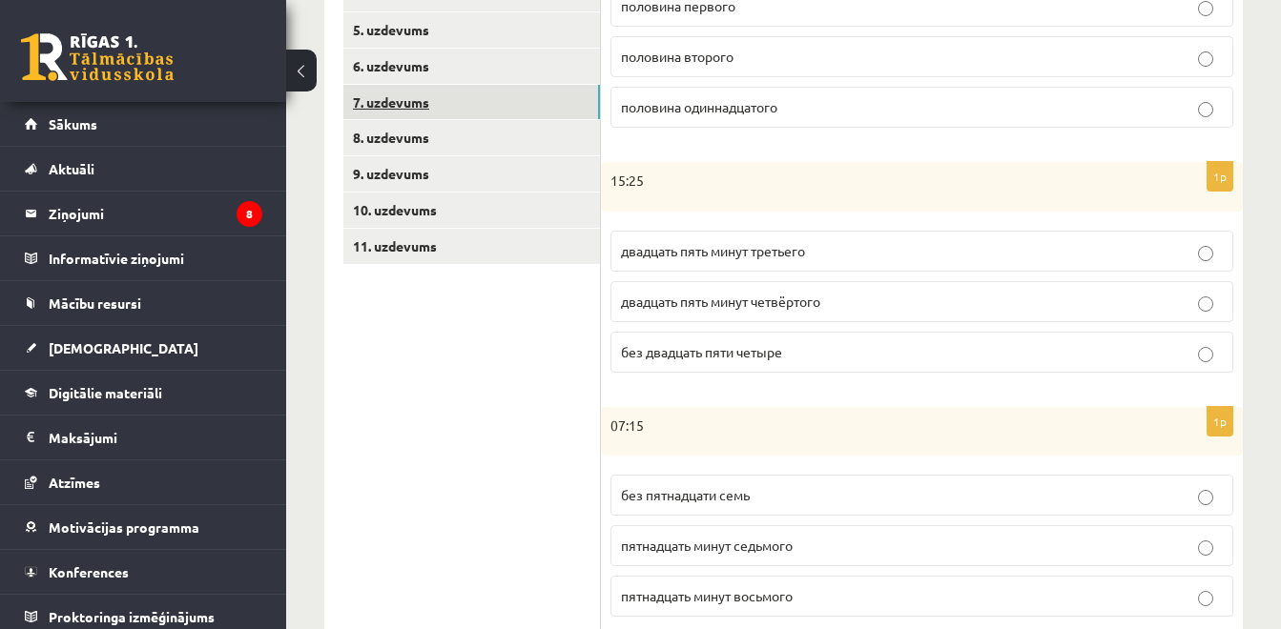
click at [506, 103] on link "7. uzdevums" at bounding box center [471, 102] width 256 height 35
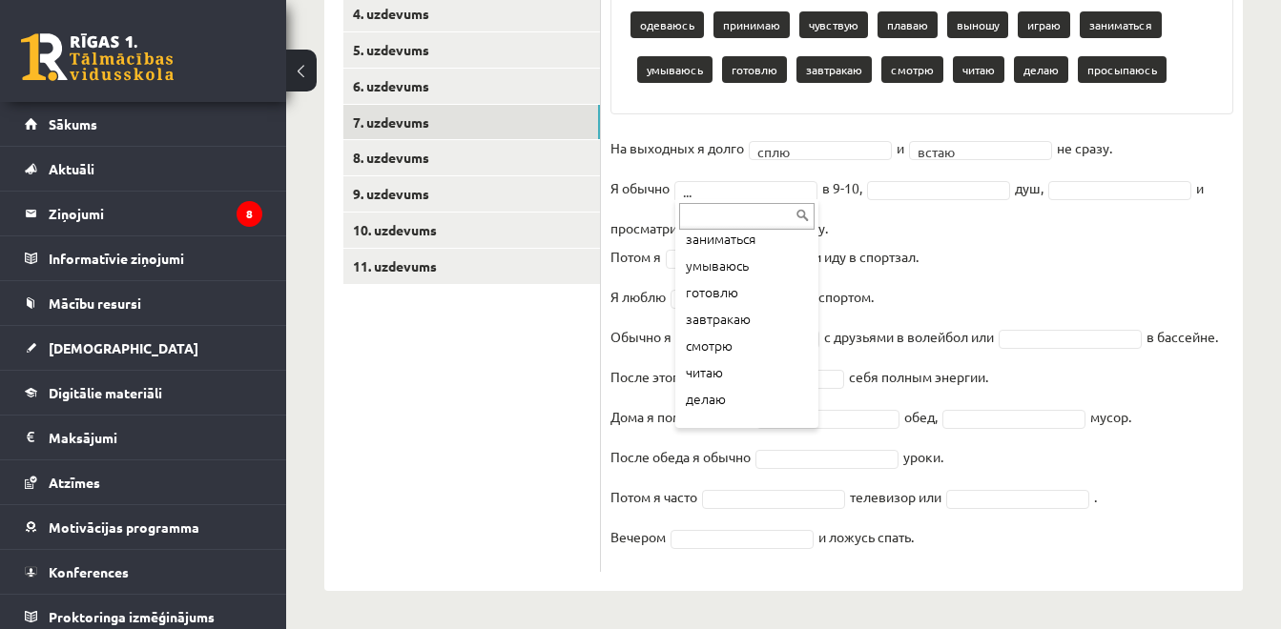
scroll to position [210, 0]
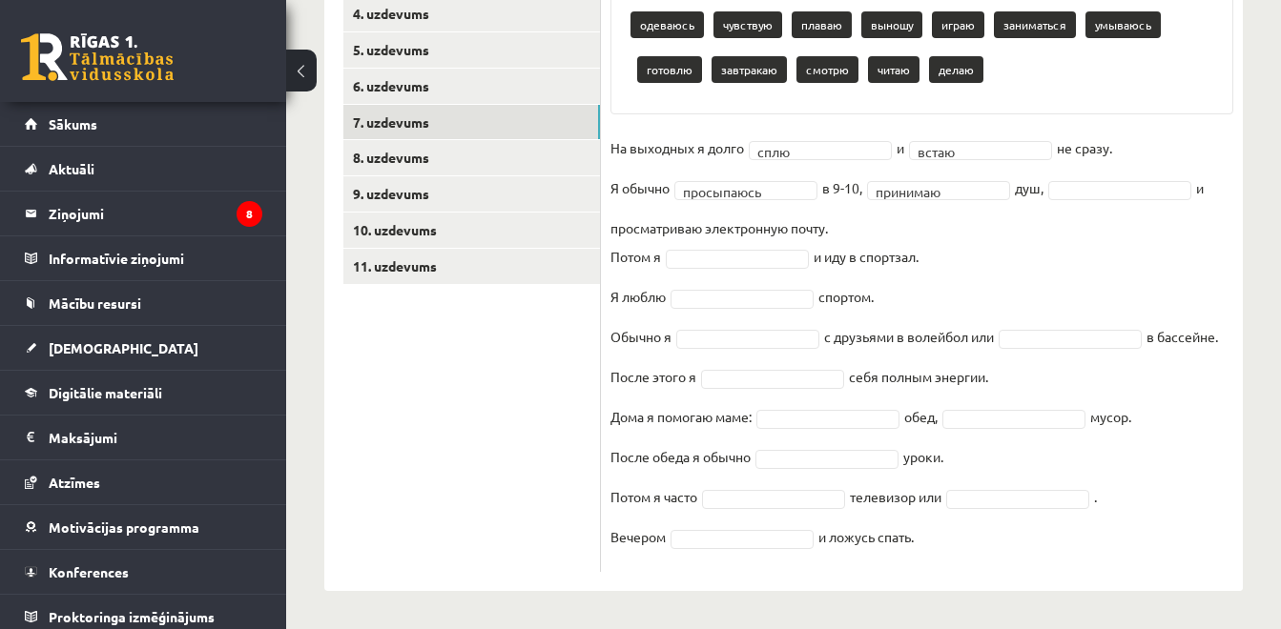
click at [1088, 177] on fieldset "**********" at bounding box center [921, 347] width 623 height 429
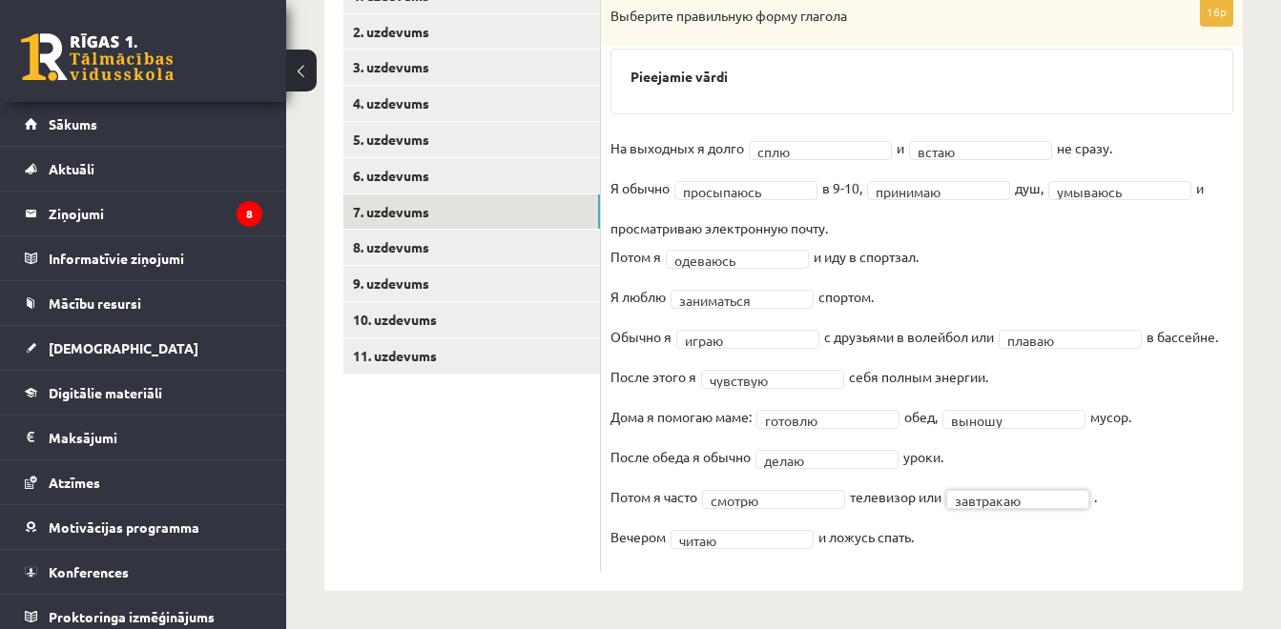
scroll to position [0, 0]
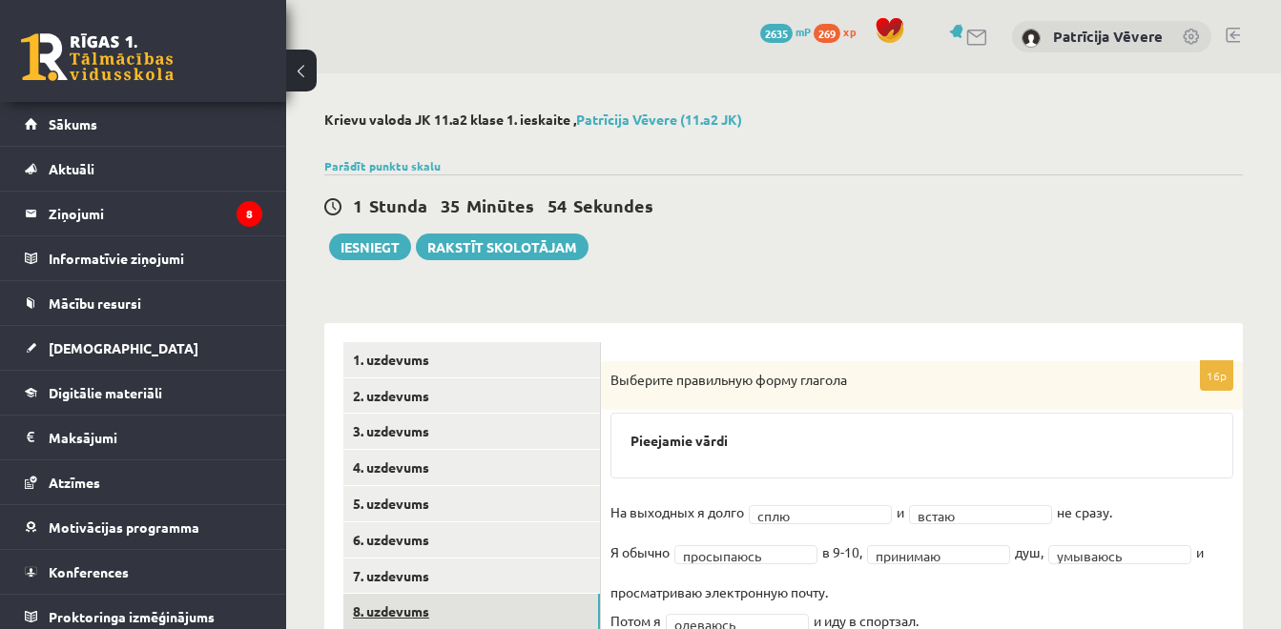
click at [491, 601] on link "8. uzdevums" at bounding box center [471, 611] width 256 height 35
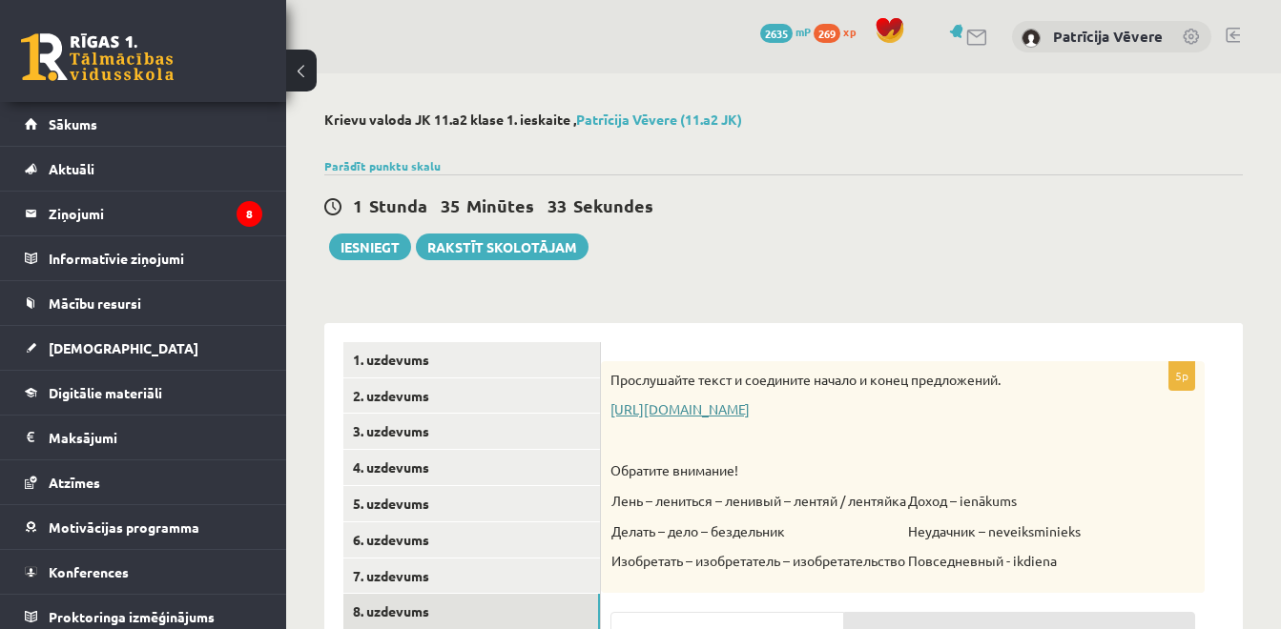
click at [749, 405] on link "https://www.zvaigzne.lv/upload/audio/100Urokov/2/49%202.mp3" at bounding box center [679, 408] width 139 height 17
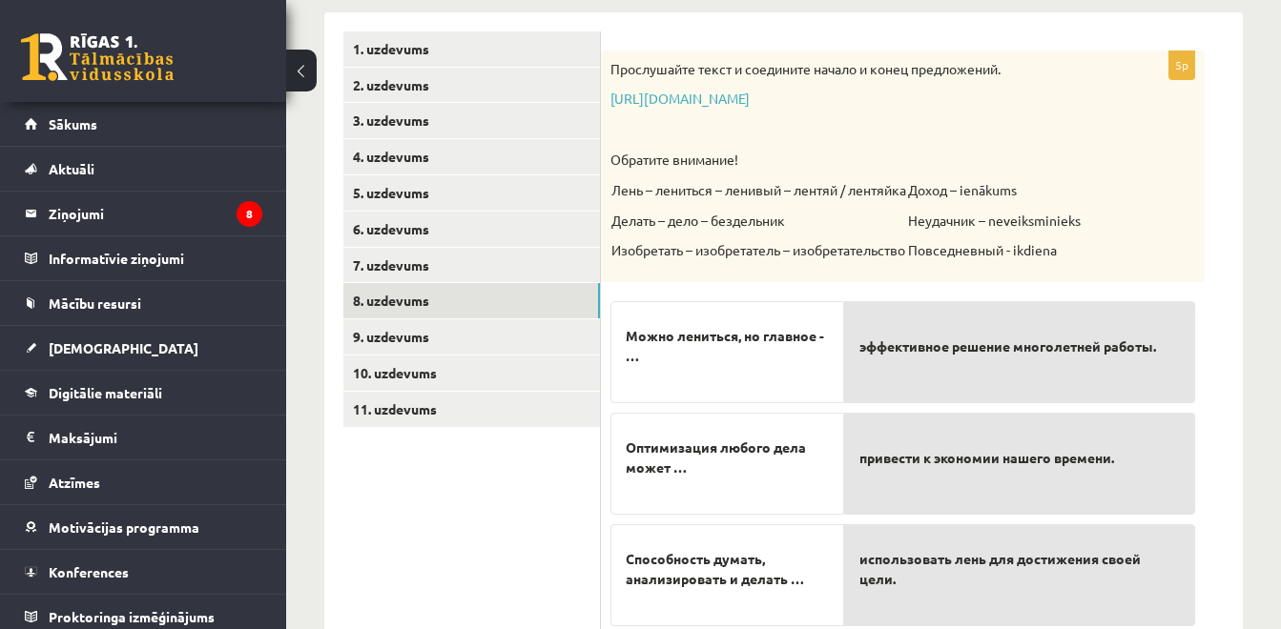
scroll to position [312, 0]
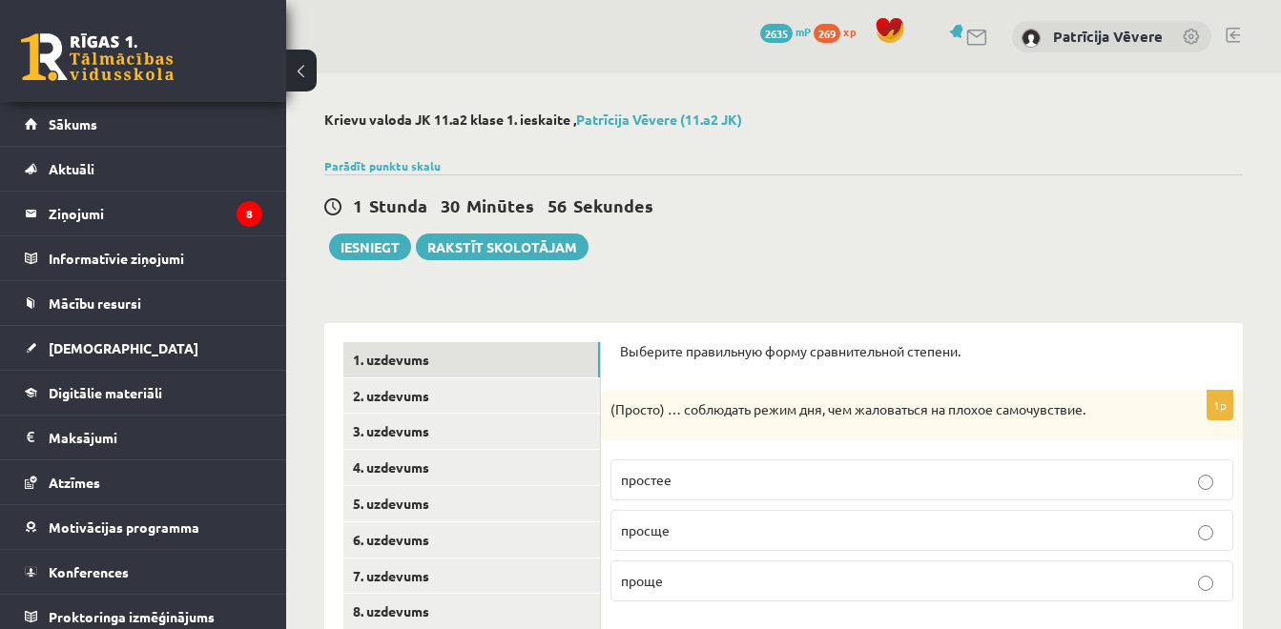
scroll to position [312, 0]
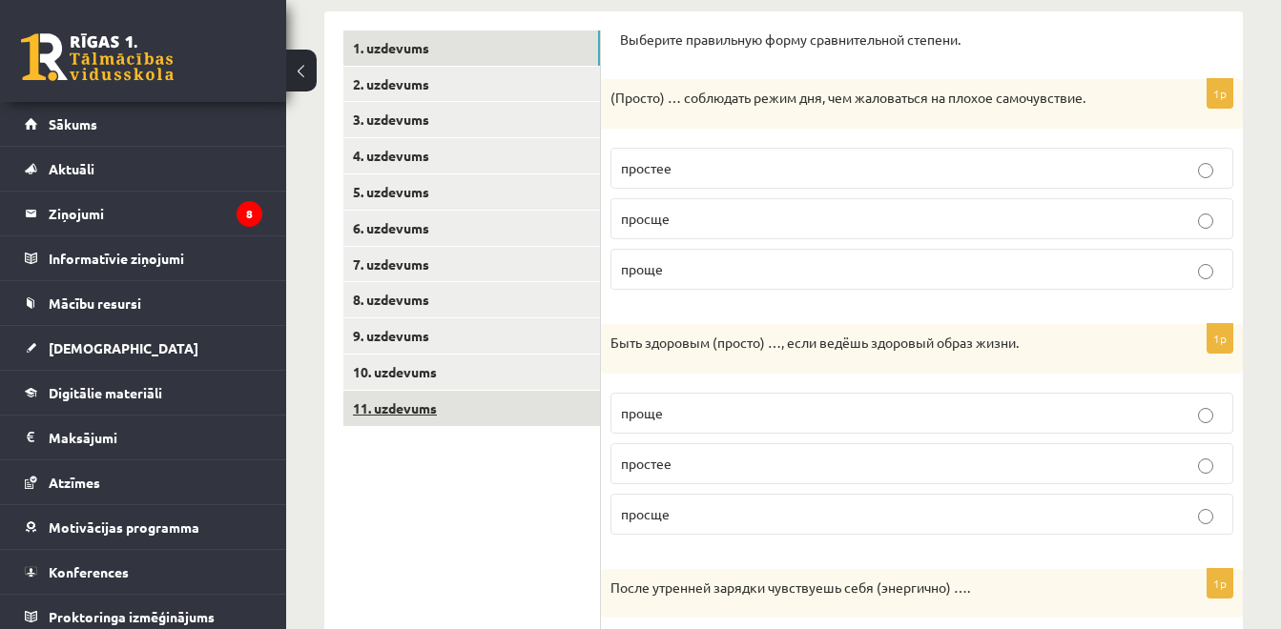
click at [484, 395] on link "11. uzdevums" at bounding box center [471, 408] width 256 height 35
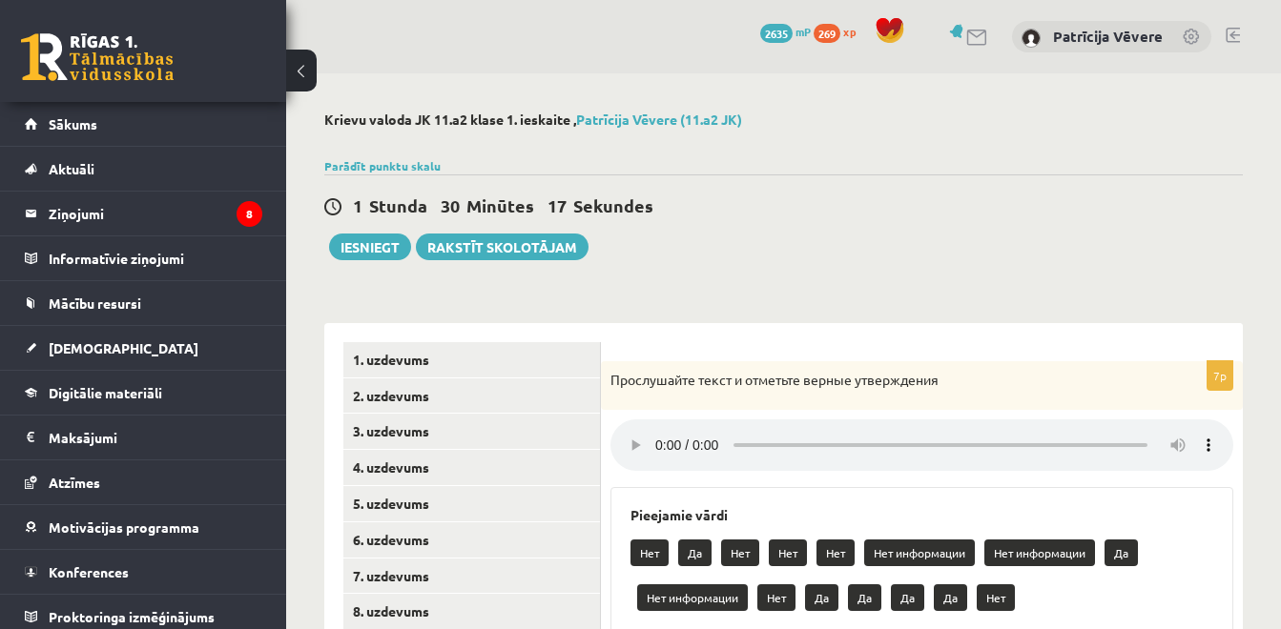
scroll to position [439, 0]
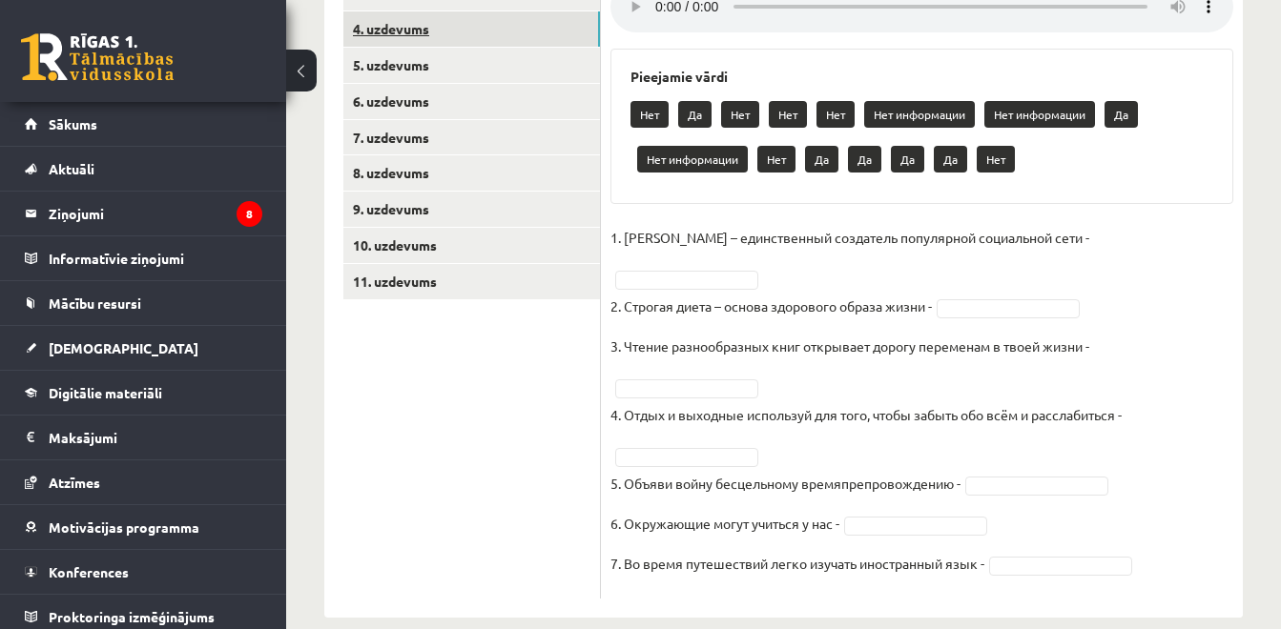
click at [419, 43] on link "4. uzdevums" at bounding box center [471, 28] width 256 height 35
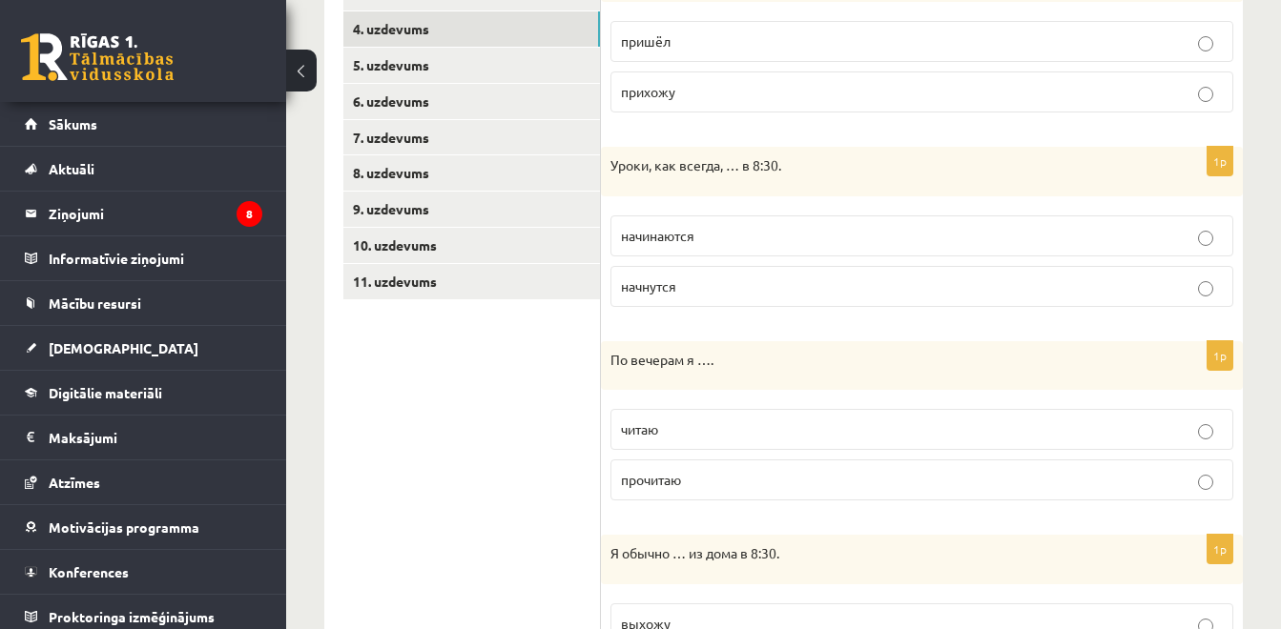
scroll to position [0, 0]
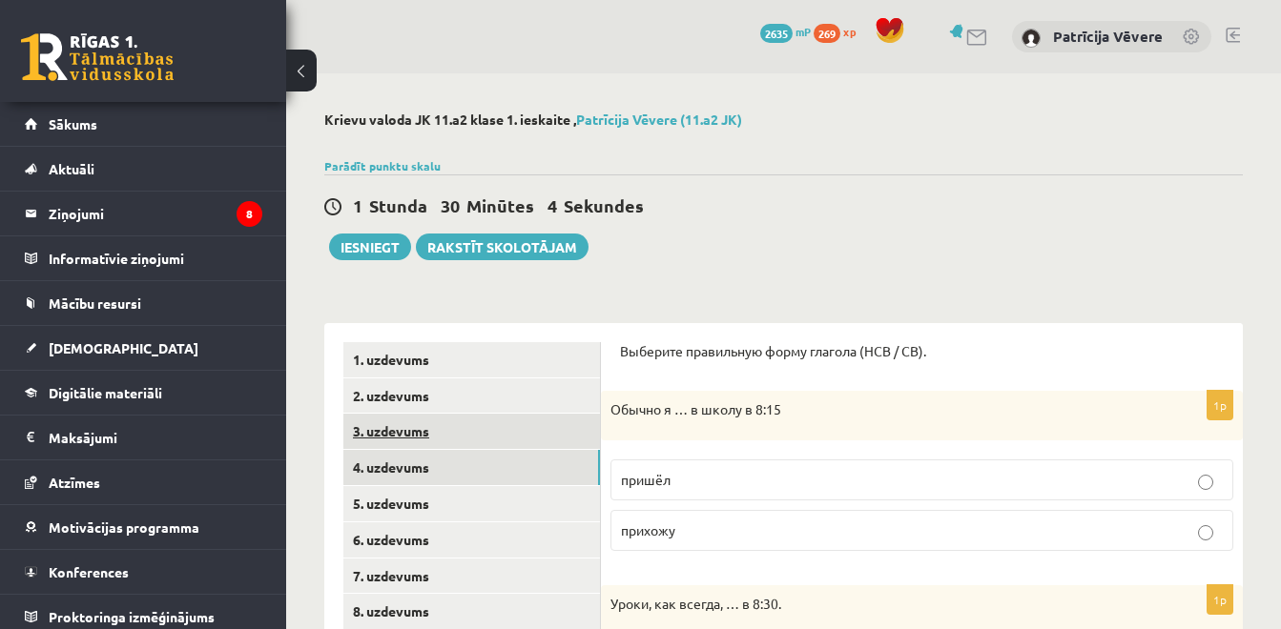
click at [585, 434] on link "3. uzdevums" at bounding box center [471, 431] width 256 height 35
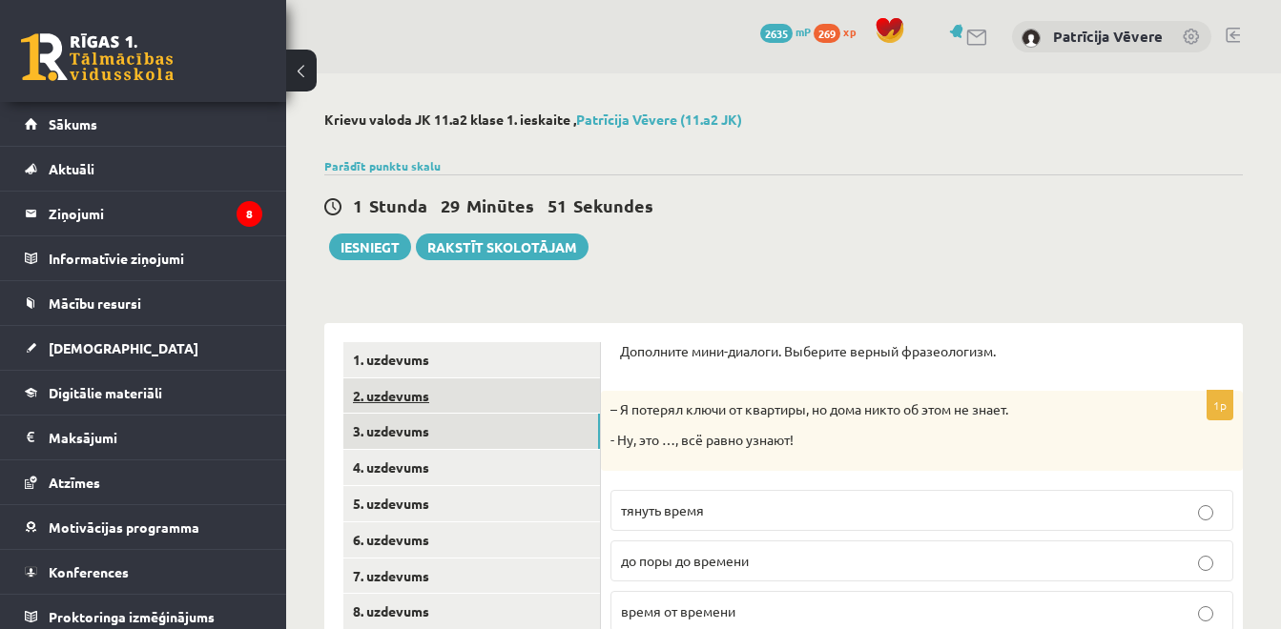
click at [544, 394] on link "2. uzdevums" at bounding box center [471, 396] width 256 height 35
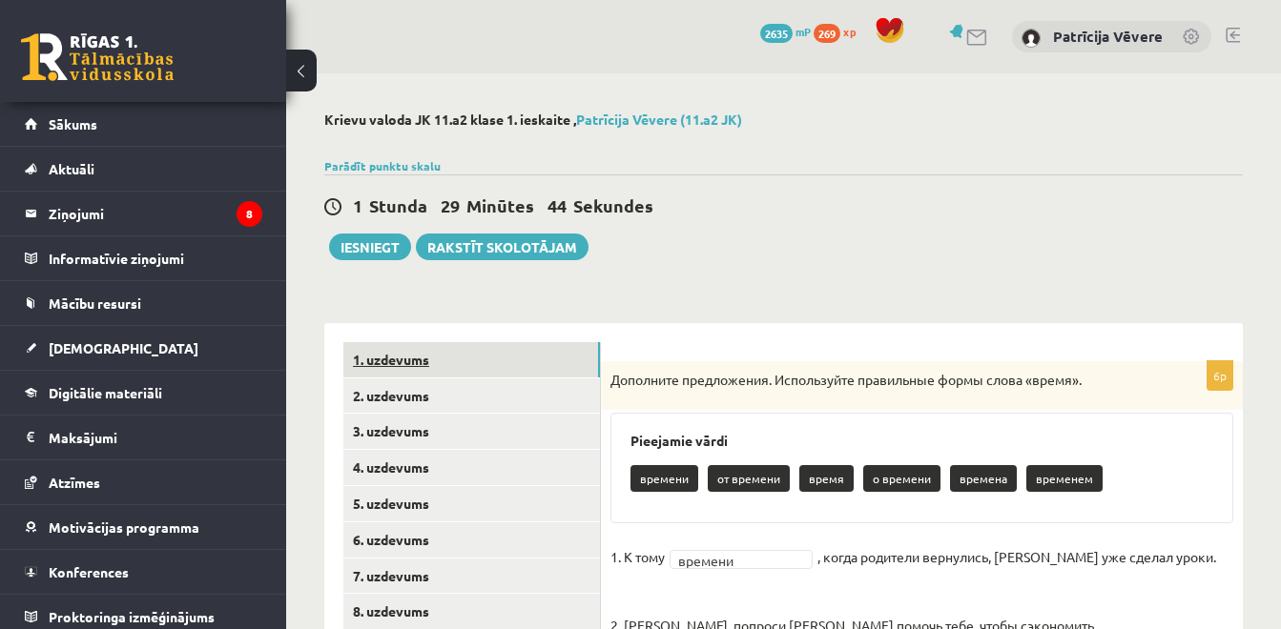
click at [544, 378] on link "1. uzdevums" at bounding box center [471, 359] width 256 height 35
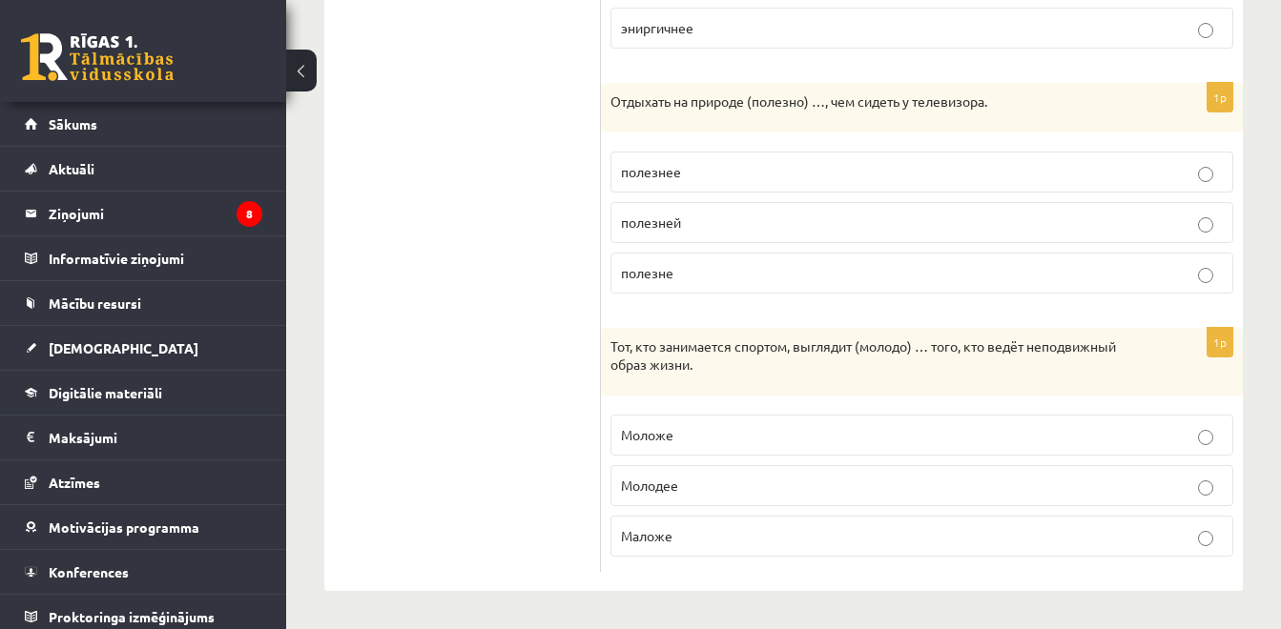
scroll to position [493, 0]
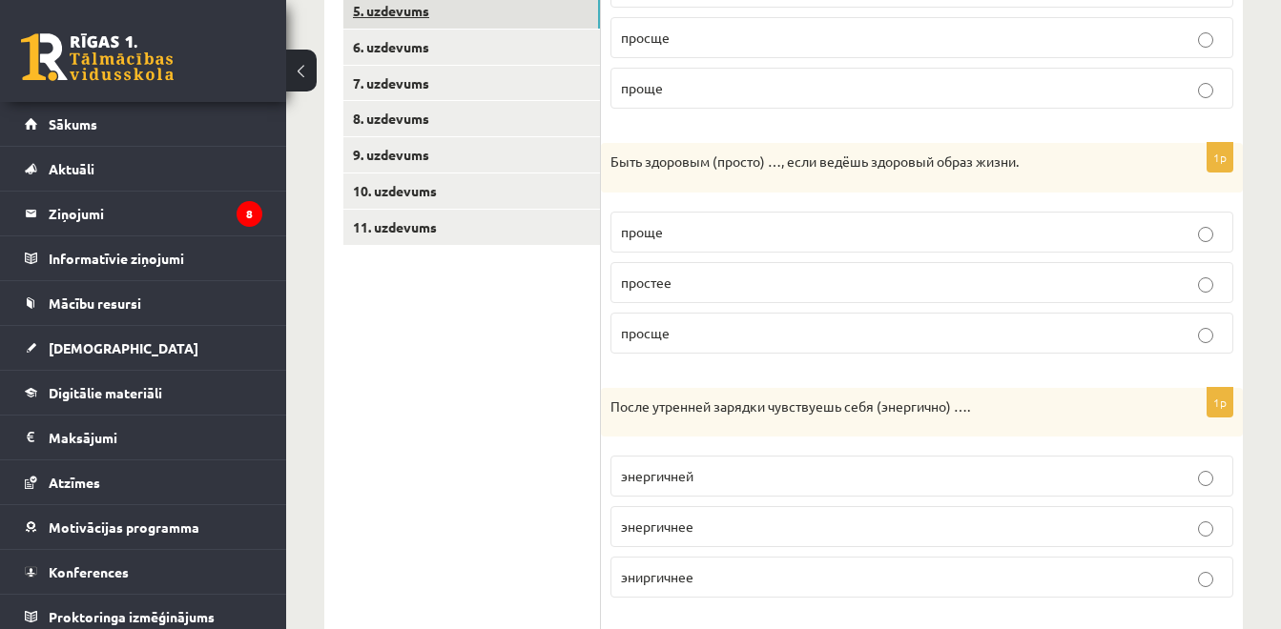
click at [433, 6] on link "5. uzdevums" at bounding box center [471, 10] width 256 height 35
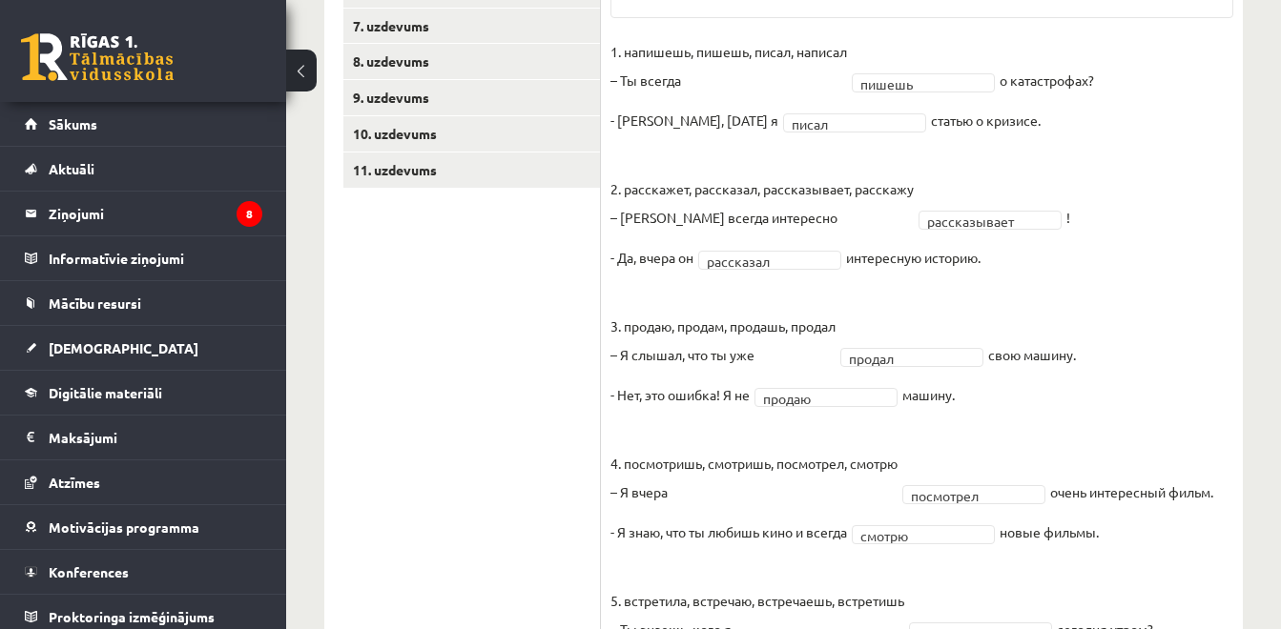
scroll to position [0, 0]
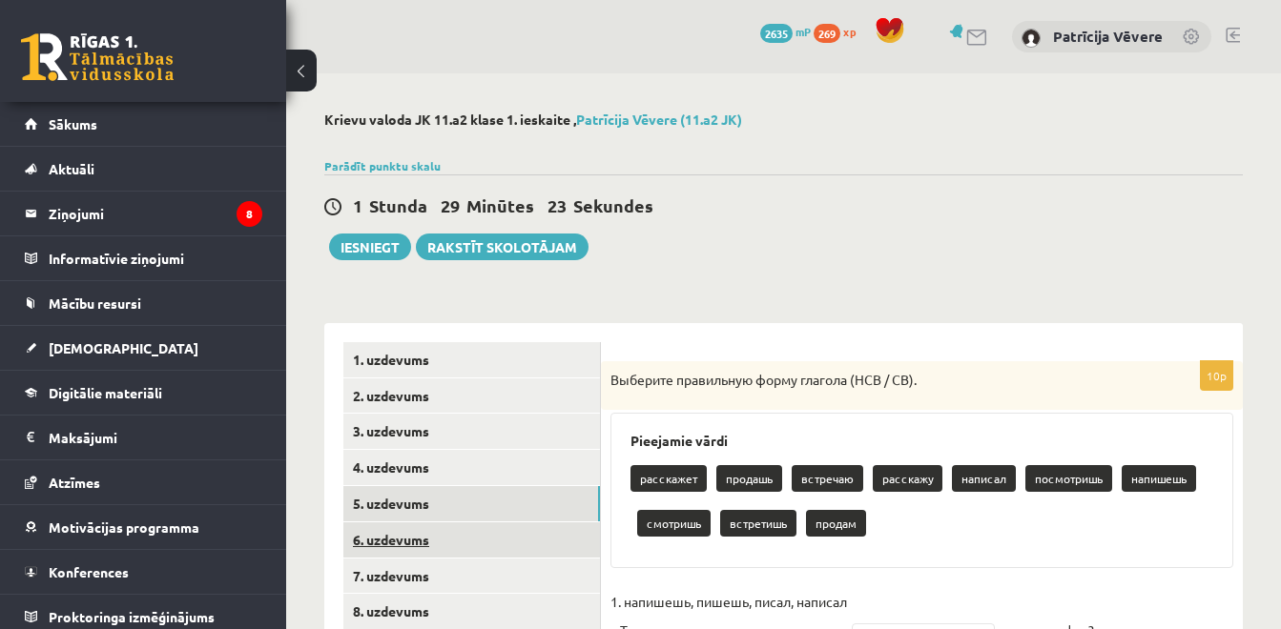
click at [513, 530] on link "6. uzdevums" at bounding box center [471, 540] width 256 height 35
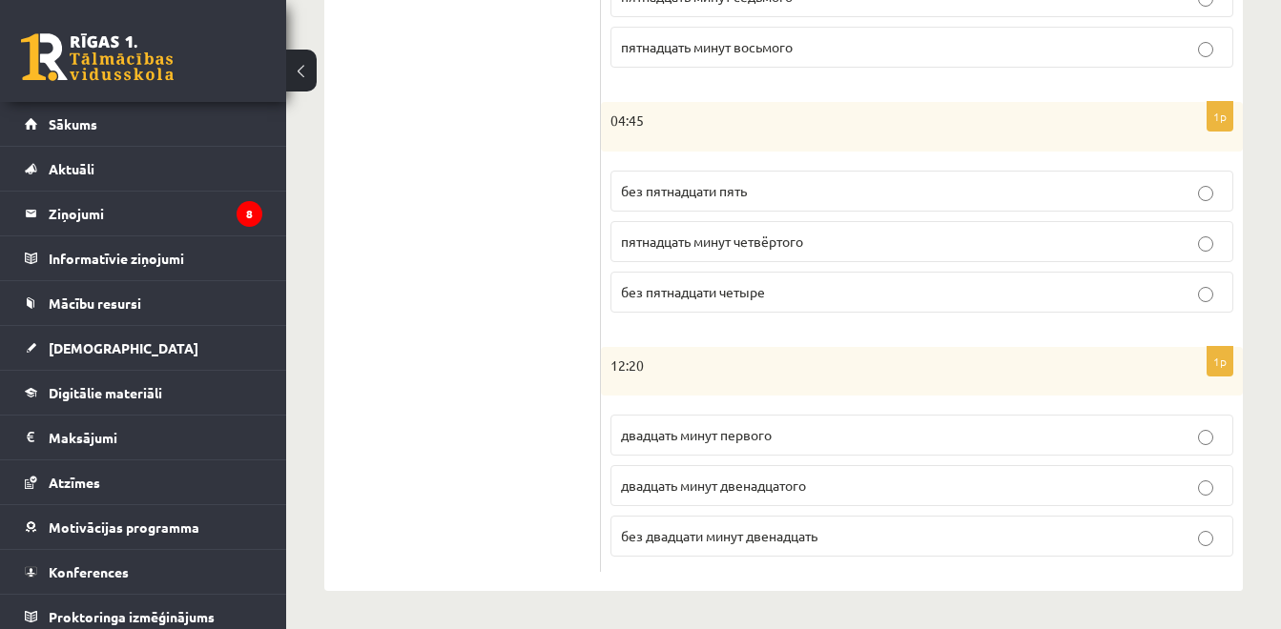
scroll to position [474, 0]
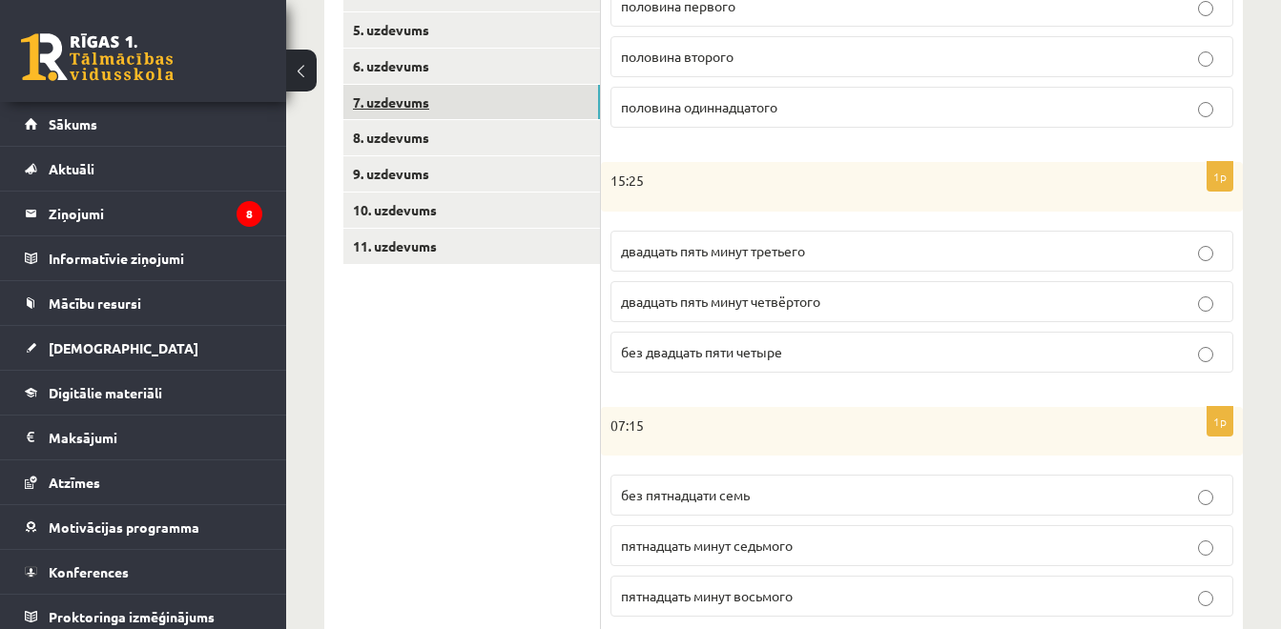
click at [537, 102] on link "7. uzdevums" at bounding box center [471, 102] width 256 height 35
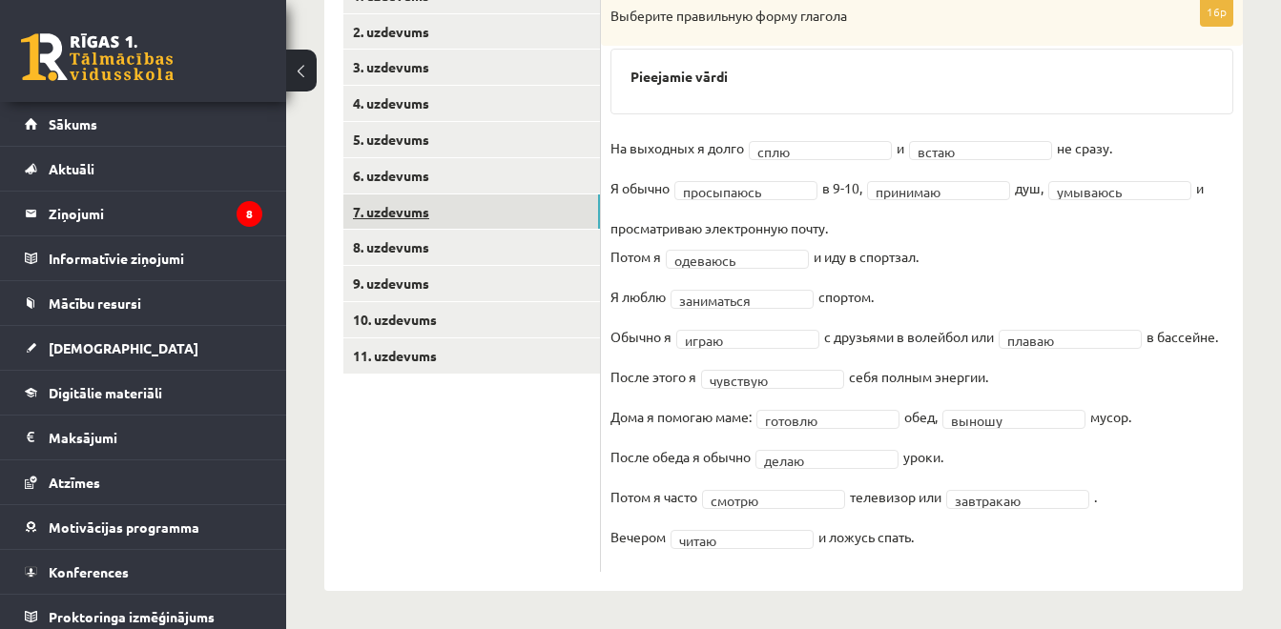
scroll to position [365, 0]
click at [505, 243] on link "8. uzdevums" at bounding box center [471, 247] width 256 height 35
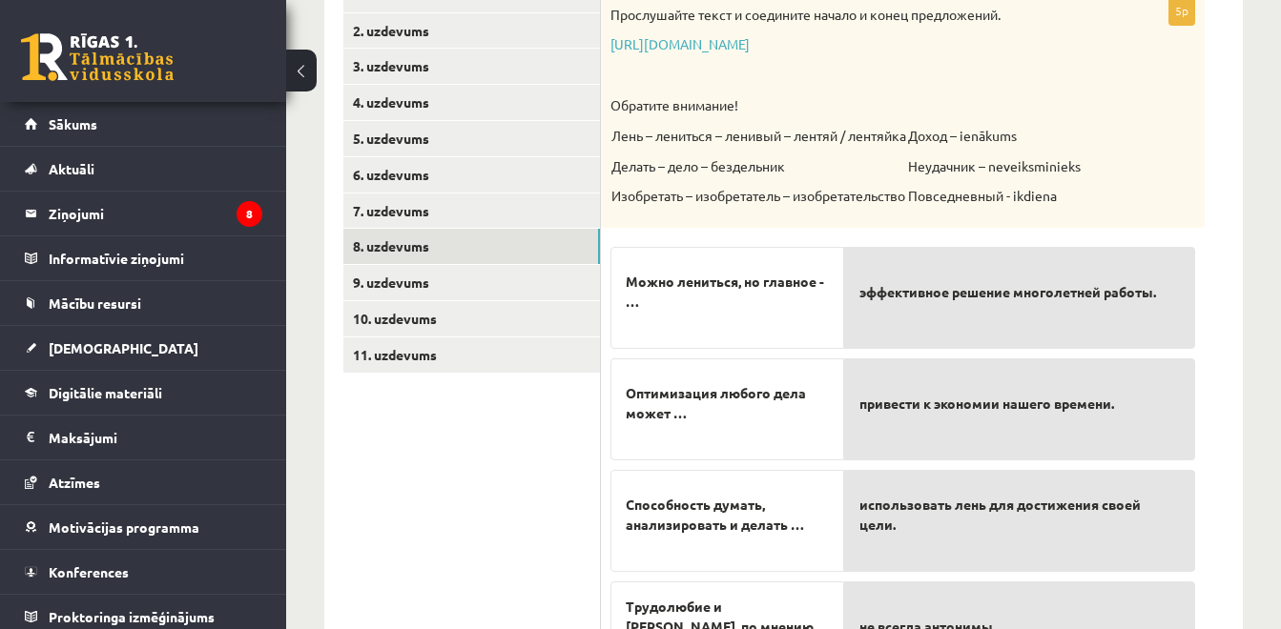
scroll to position [599, 0]
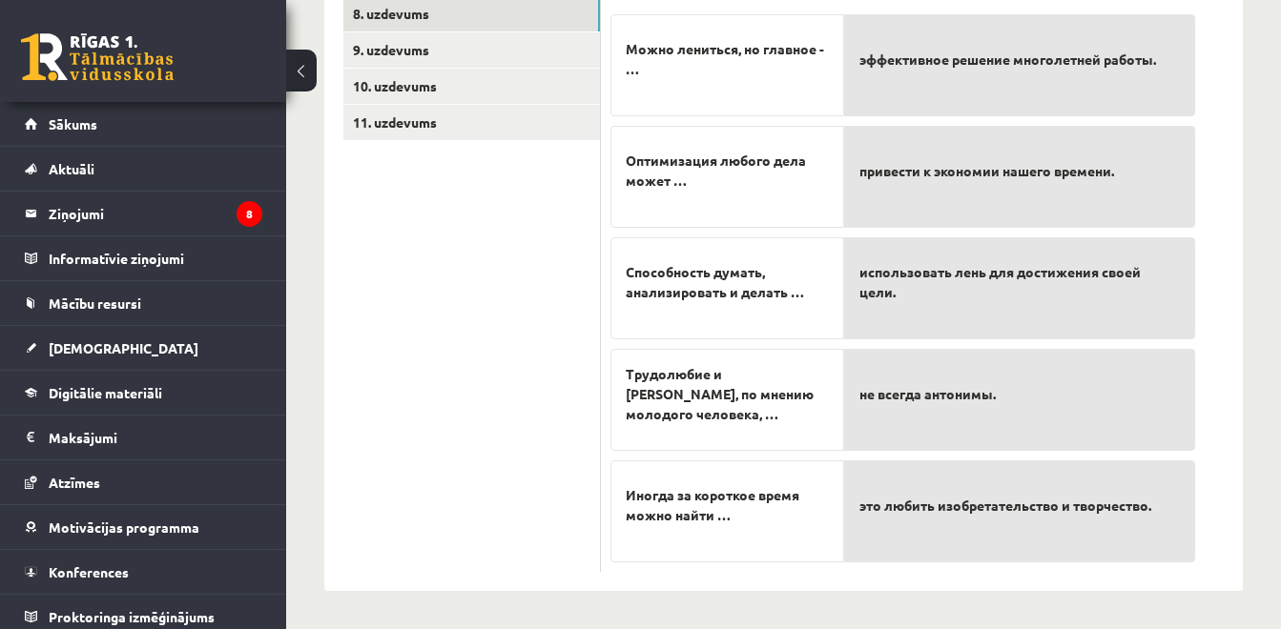
click at [1007, 76] on p "эффективное решение многолетней работы." at bounding box center [1019, 60] width 320 height 60
click at [985, 90] on div "эффективное решение многолетней работы." at bounding box center [1019, 65] width 351 height 102
drag, startPoint x: 986, startPoint y: 109, endPoint x: 917, endPoint y: 133, distance: 72.7
drag, startPoint x: 917, startPoint y: 133, endPoint x: 887, endPoint y: 123, distance: 32.0
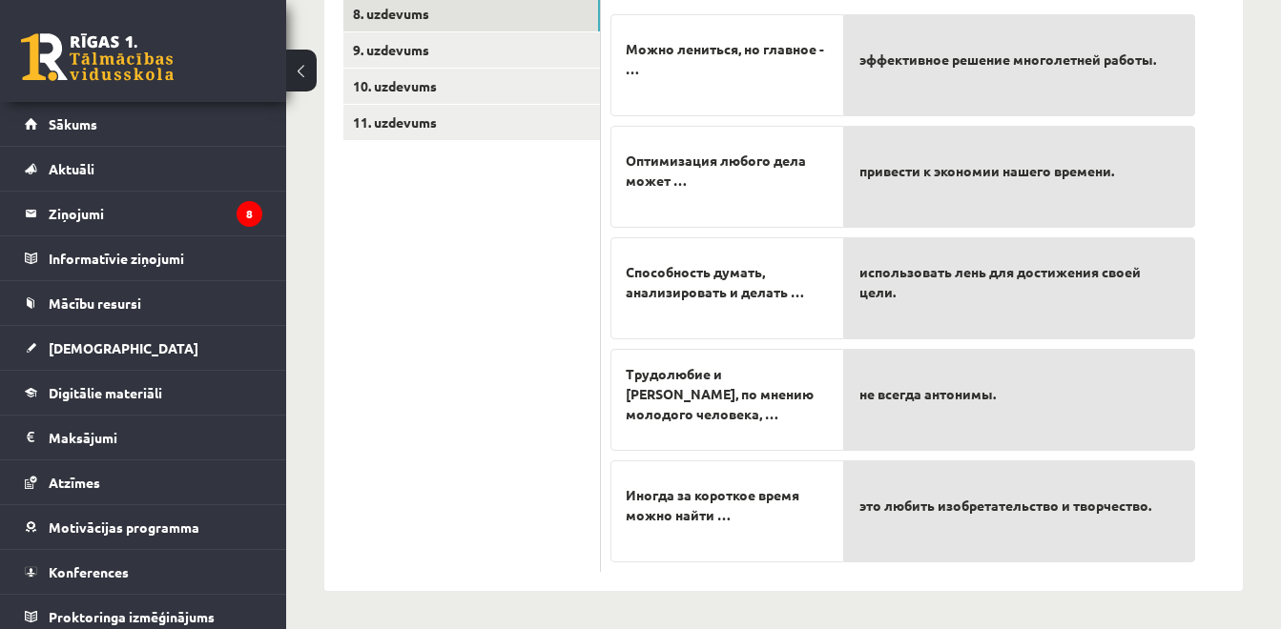
drag, startPoint x: 887, startPoint y: 123, endPoint x: 892, endPoint y: 72, distance: 51.7
click at [892, 72] on p "эффективное решение многолетней работы." at bounding box center [1019, 60] width 320 height 60
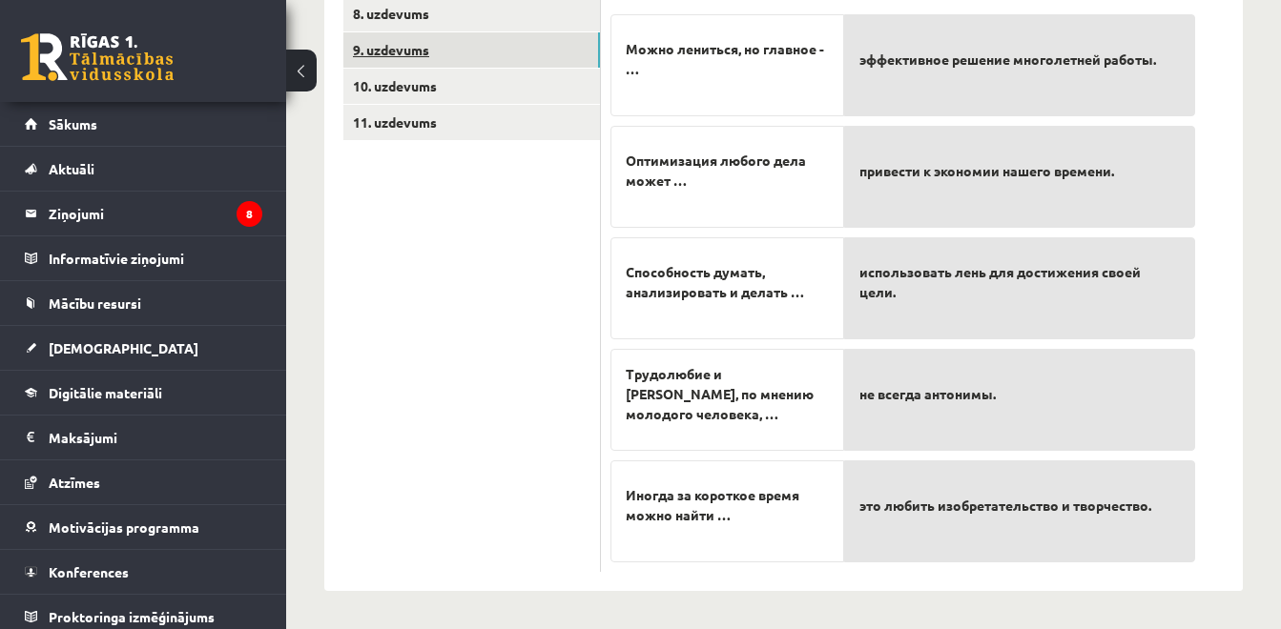
click at [487, 48] on link "9. uzdevums" at bounding box center [471, 49] width 256 height 35
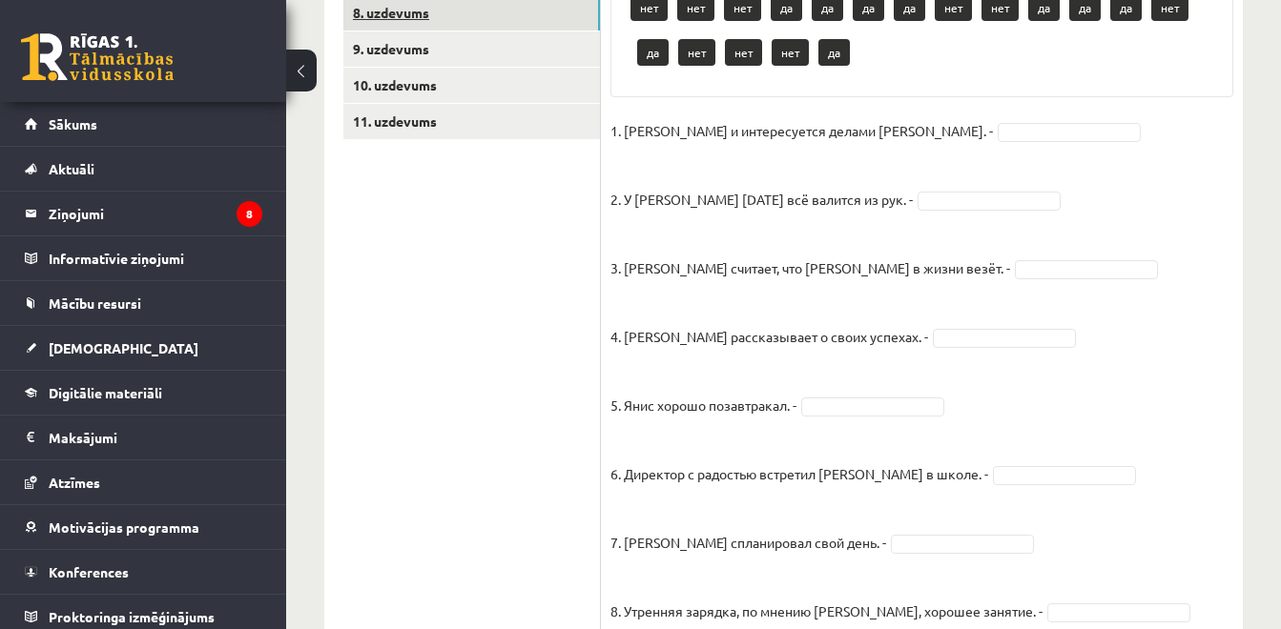
click at [476, 16] on link "8. uzdevums" at bounding box center [471, 12] width 256 height 35
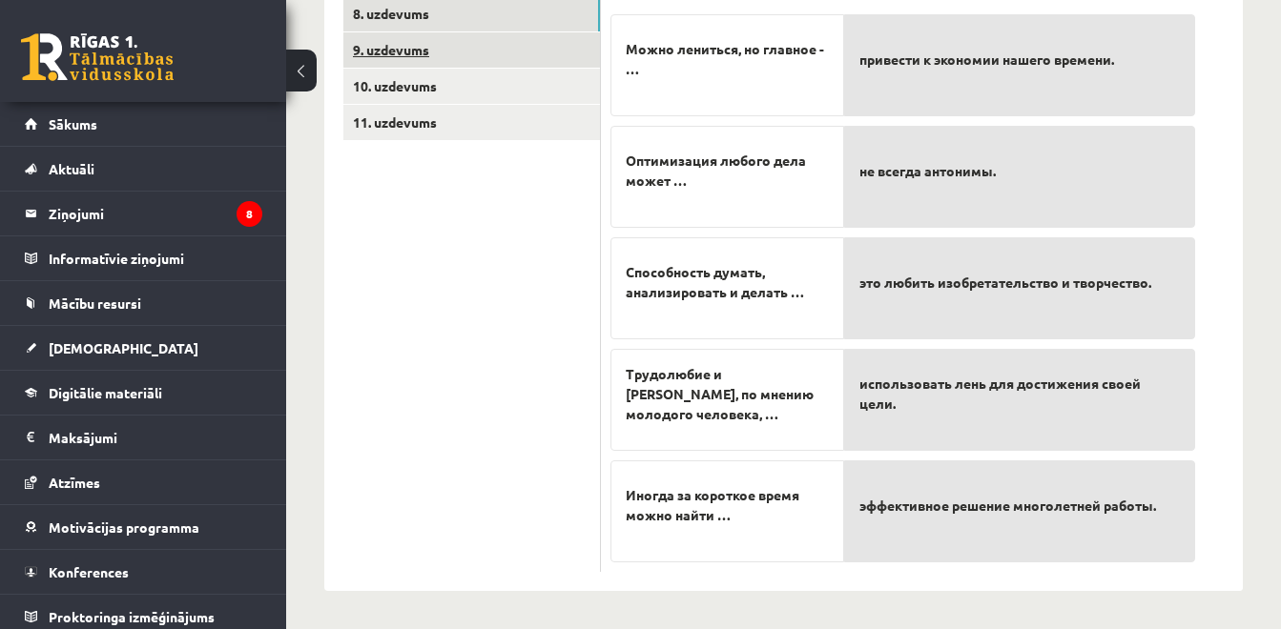
click at [584, 39] on link "9. uzdevums" at bounding box center [471, 49] width 256 height 35
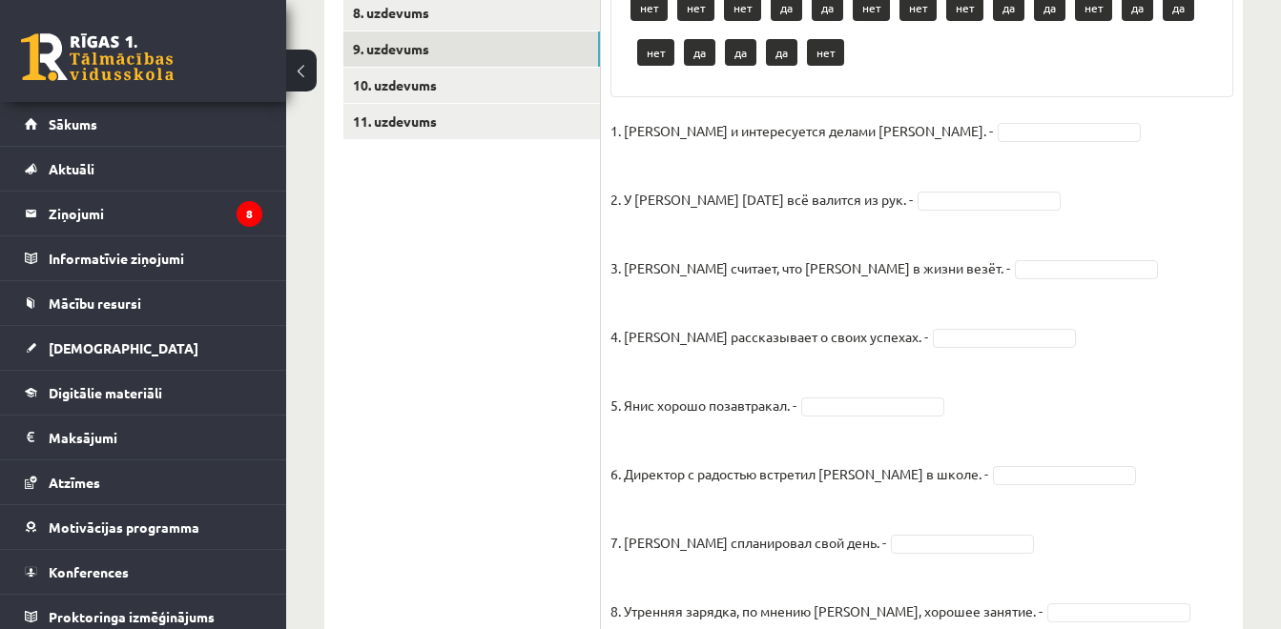
scroll to position [49, 0]
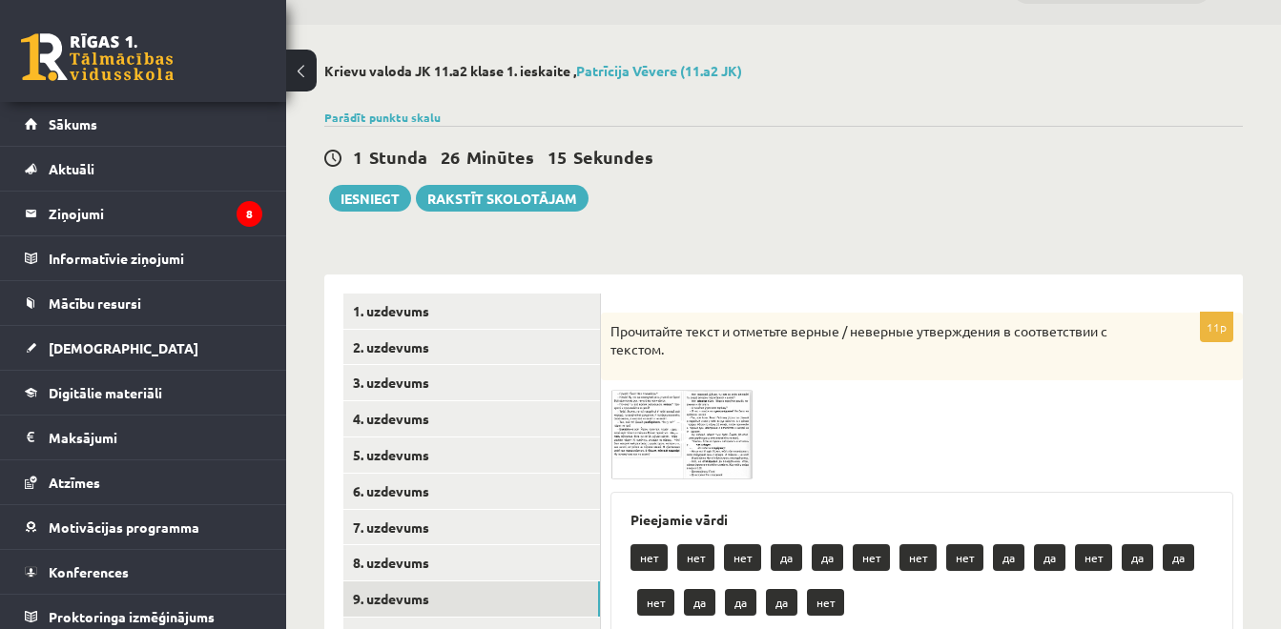
click at [741, 419] on img at bounding box center [681, 435] width 143 height 90
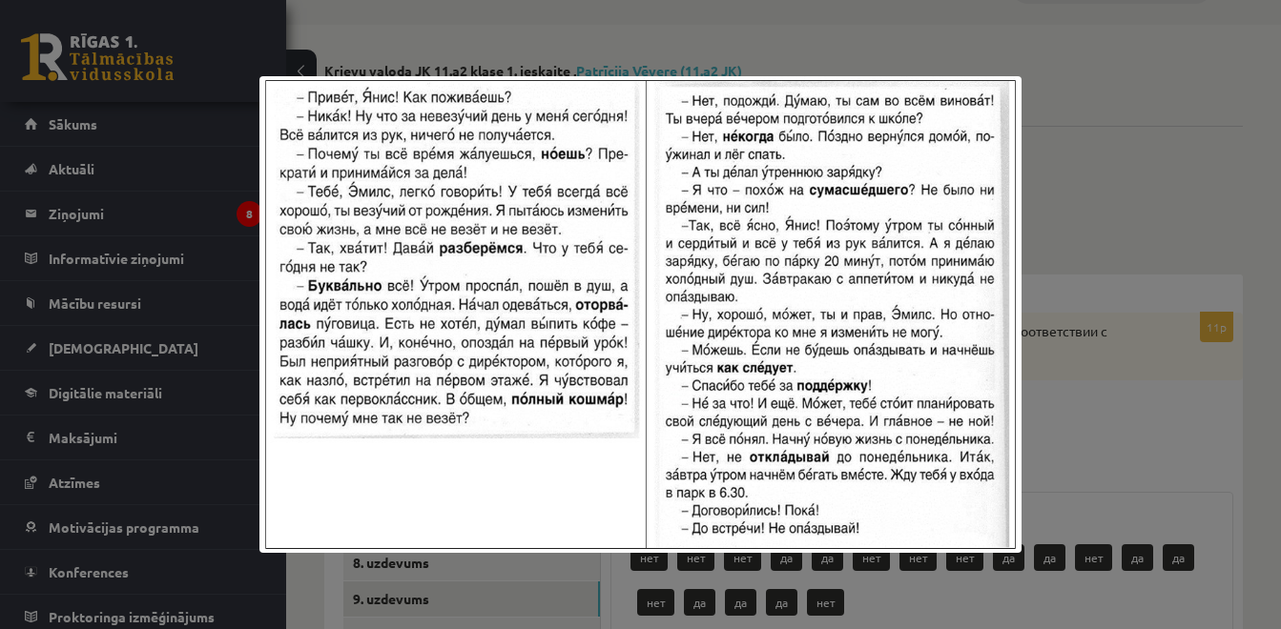
click at [1076, 291] on div at bounding box center [640, 314] width 1281 height 629
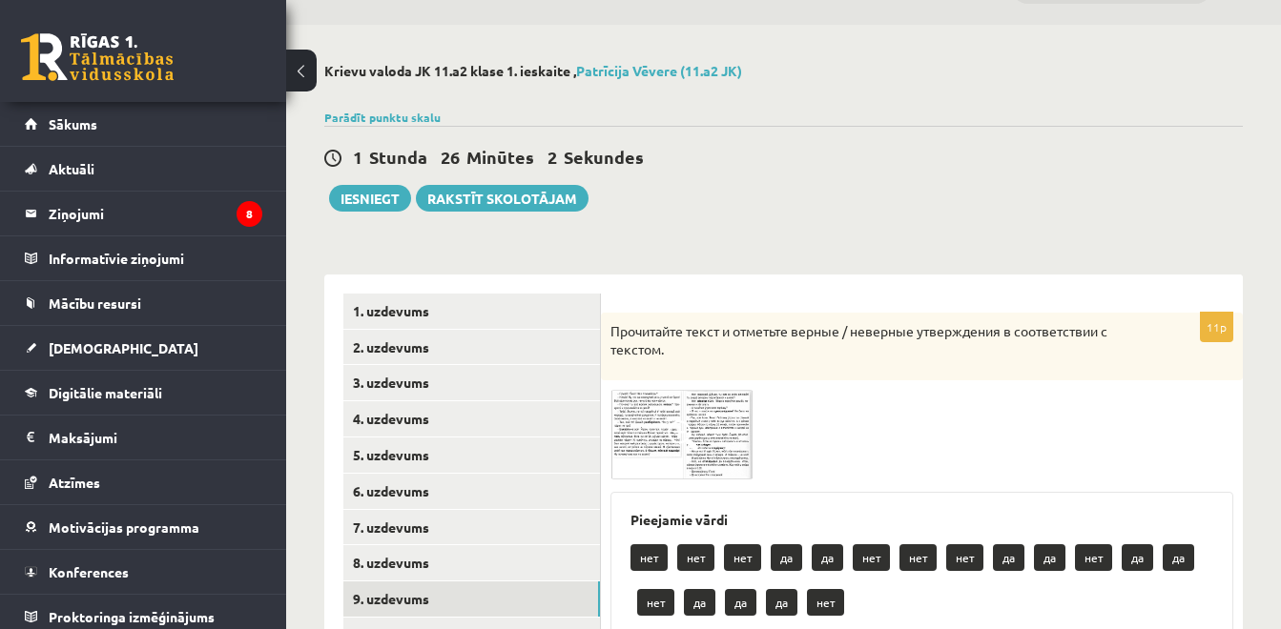
drag, startPoint x: 1187, startPoint y: 245, endPoint x: 1294, endPoint y: 384, distance: 175.5
click at [1280, 384] on html "0 Dāvanas 2635 mP 269 xp Patrīcija Vēvere Sākums Aktuāli Kā mācīties eSKOLĀ Kon…" at bounding box center [640, 265] width 1281 height 629
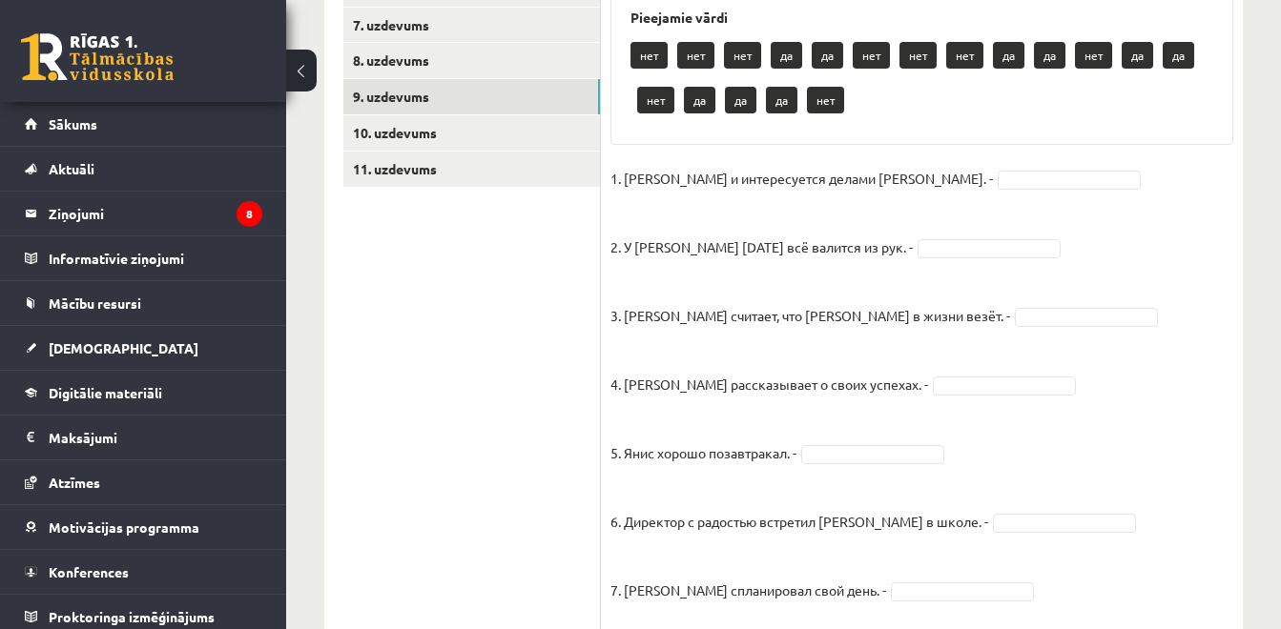
scroll to position [599, 0]
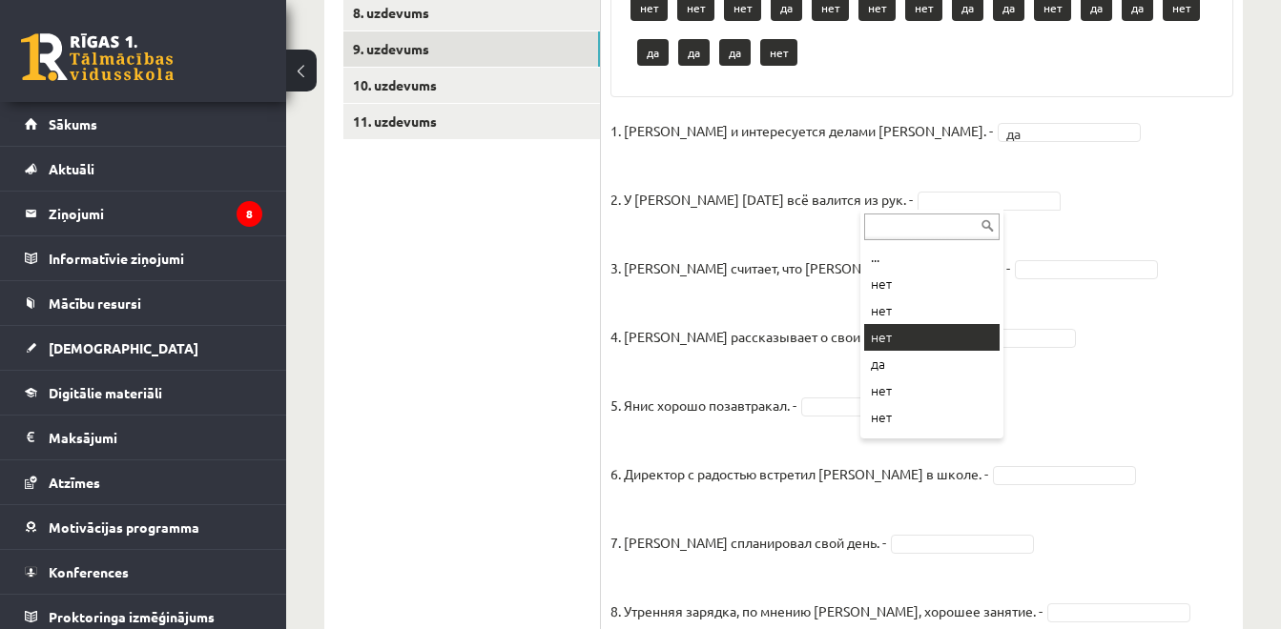
drag, startPoint x: 874, startPoint y: 341, endPoint x: 874, endPoint y: 353, distance: 11.4
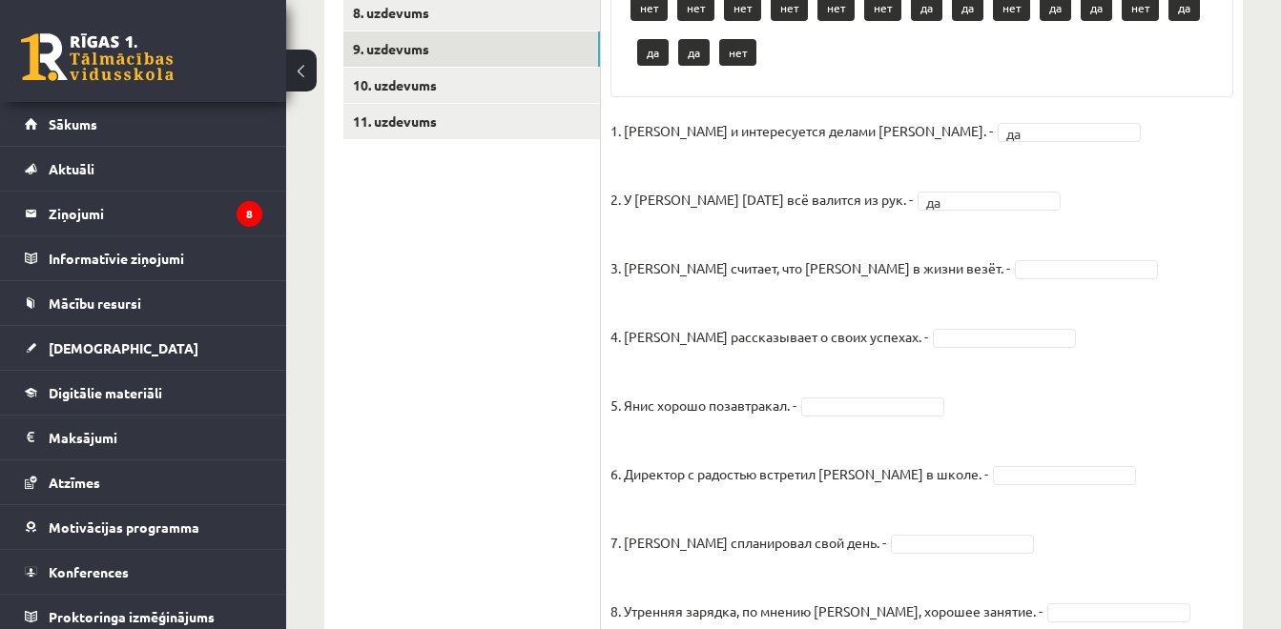
click at [874, 353] on fieldset "1. Эмилс и интересуется делами Яниса. - да ** 2. У Яниса сегодня всё валится из…" at bounding box center [921, 493] width 623 height 755
click at [915, 257] on fieldset "1. Эмилс и интересуется делами Яниса. - да ** 2. У Яниса сегодня всё валится из…" at bounding box center [921, 493] width 623 height 755
click at [915, 258] on fieldset "1. Эмилс и интересуется делами Яниса. - да ** 2. У Яниса сегодня всё валится из…" at bounding box center [921, 493] width 623 height 755
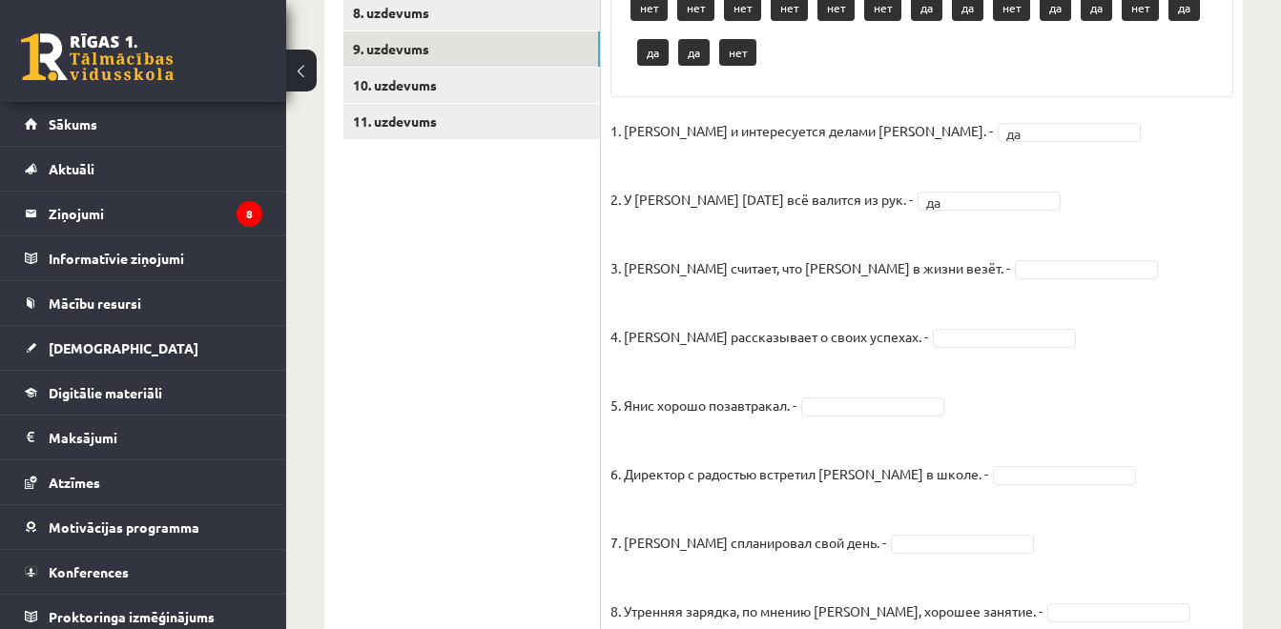
click at [915, 258] on fieldset "1. Эмилс и интересуется делами Яниса. - да ** 2. У Яниса сегодня всё валится из…" at bounding box center [921, 493] width 623 height 755
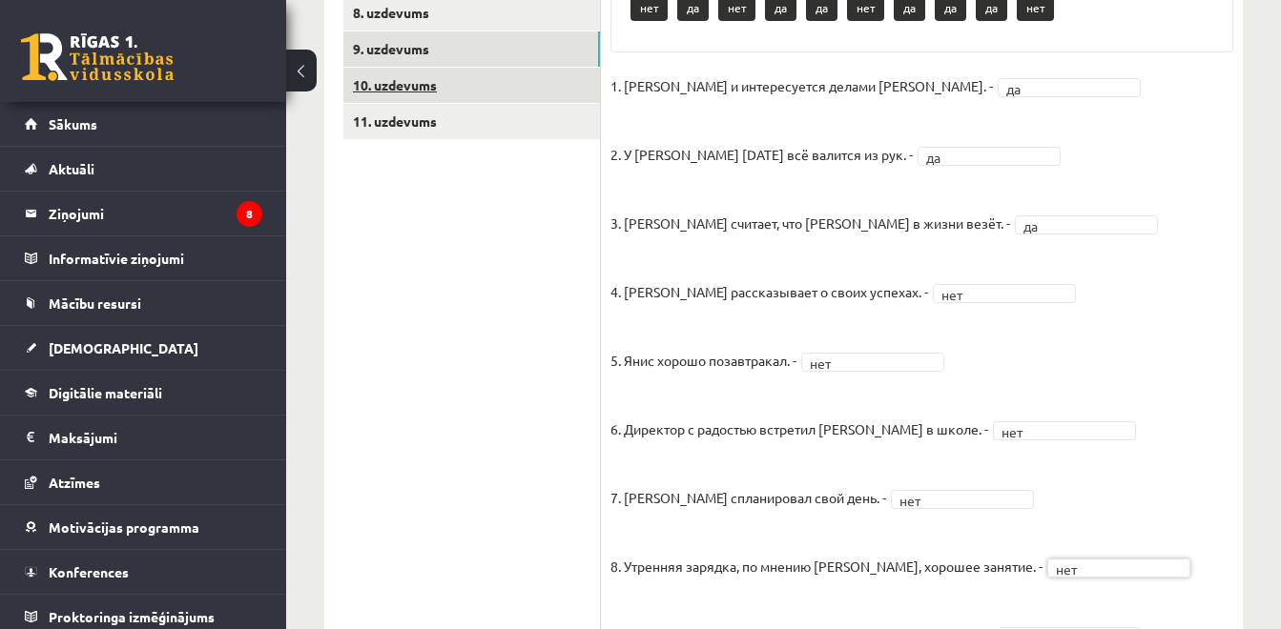
click at [542, 91] on link "10. uzdevums" at bounding box center [471, 85] width 256 height 35
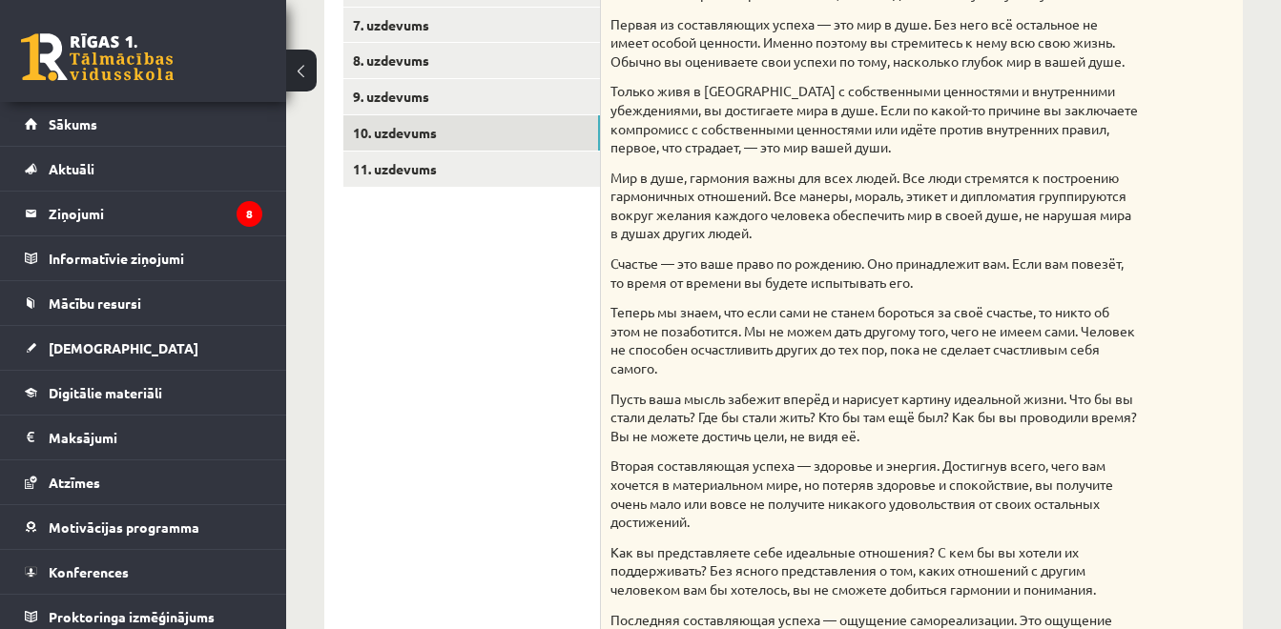
scroll to position [498, 0]
